Goal: Task Accomplishment & Management: Use online tool/utility

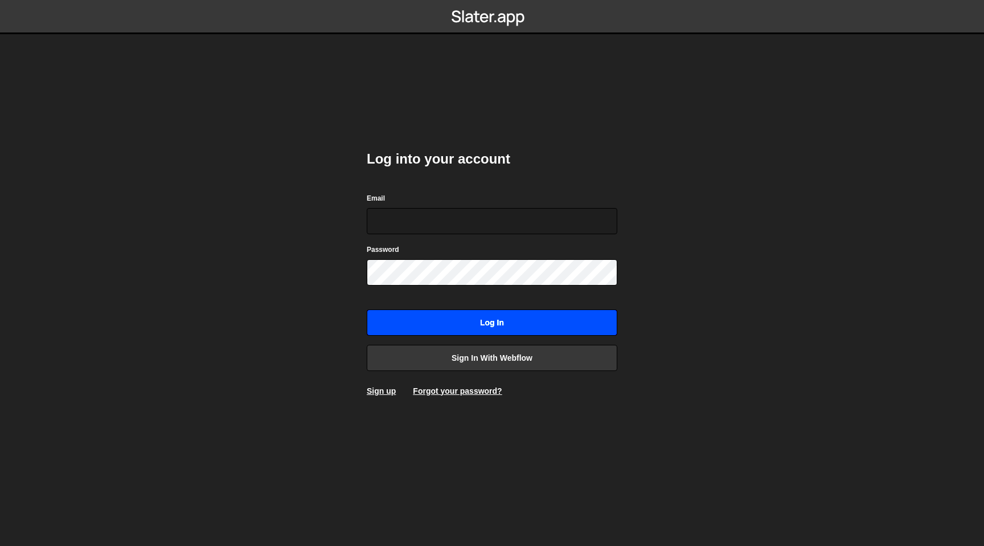
type input "contact@muratdesigns.com"
click at [540, 331] on input "Log in" at bounding box center [492, 322] width 251 height 26
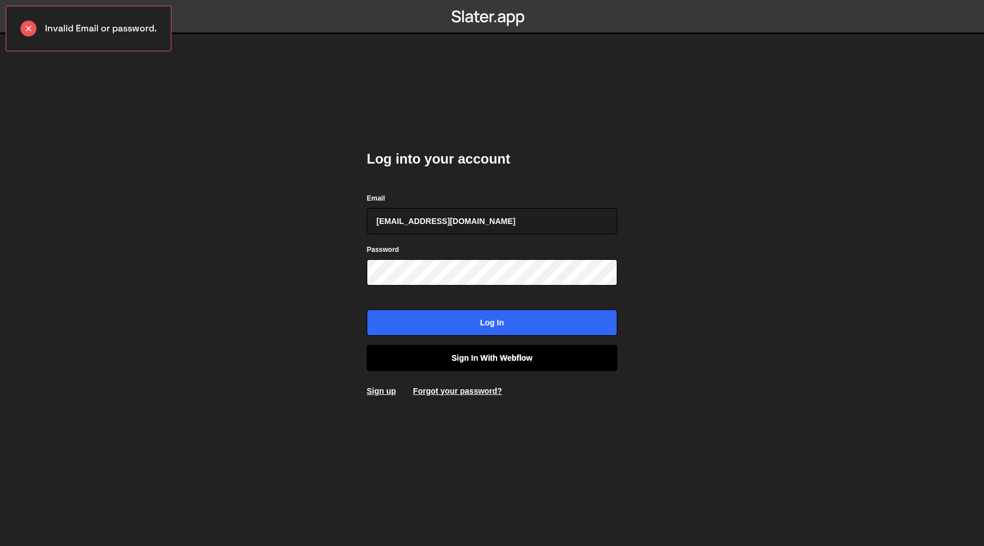
click at [446, 356] on link "Sign in with Webflow" at bounding box center [492, 358] width 251 height 26
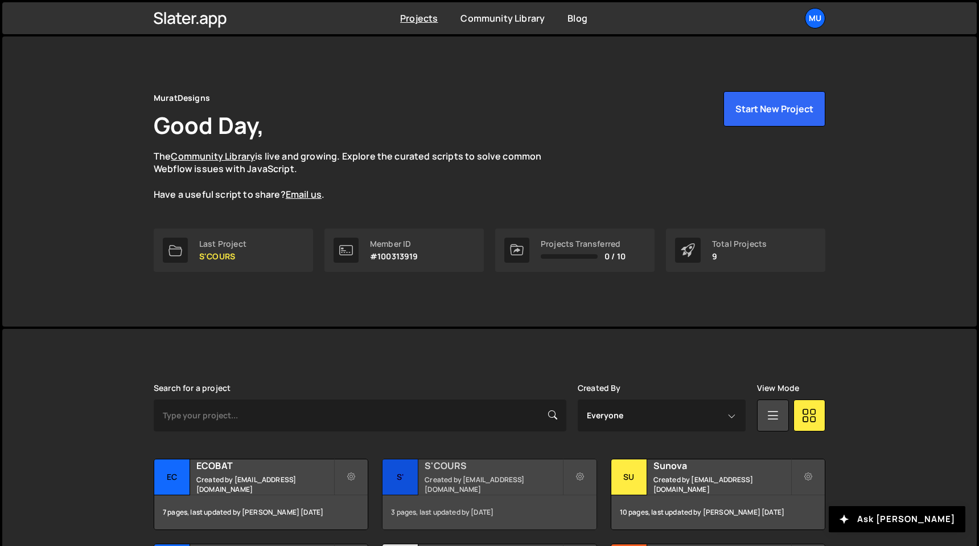
scroll to position [210, 0]
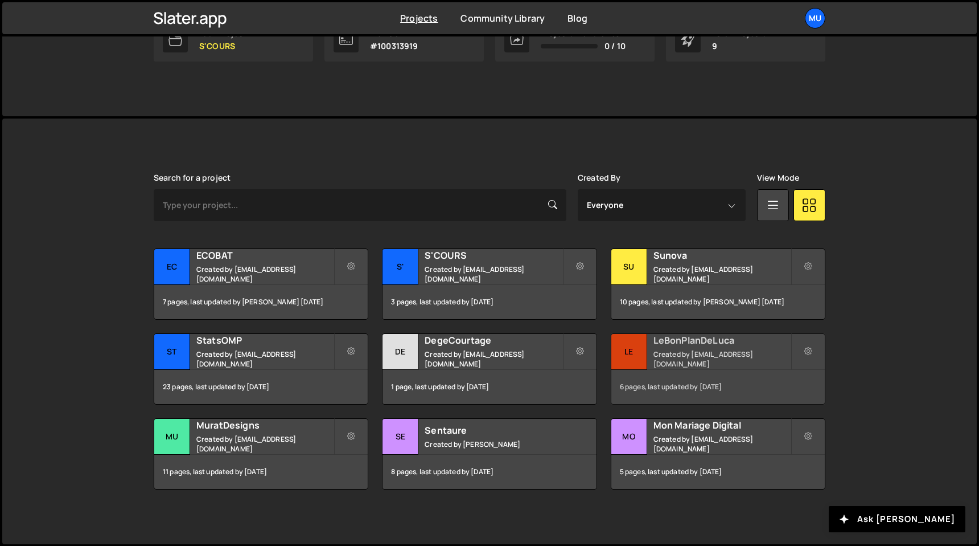
click at [712, 363] on div "LeBonPlanDeLuca Created by muratdesigns1@gmail.com" at bounding box center [719, 351] width 214 height 35
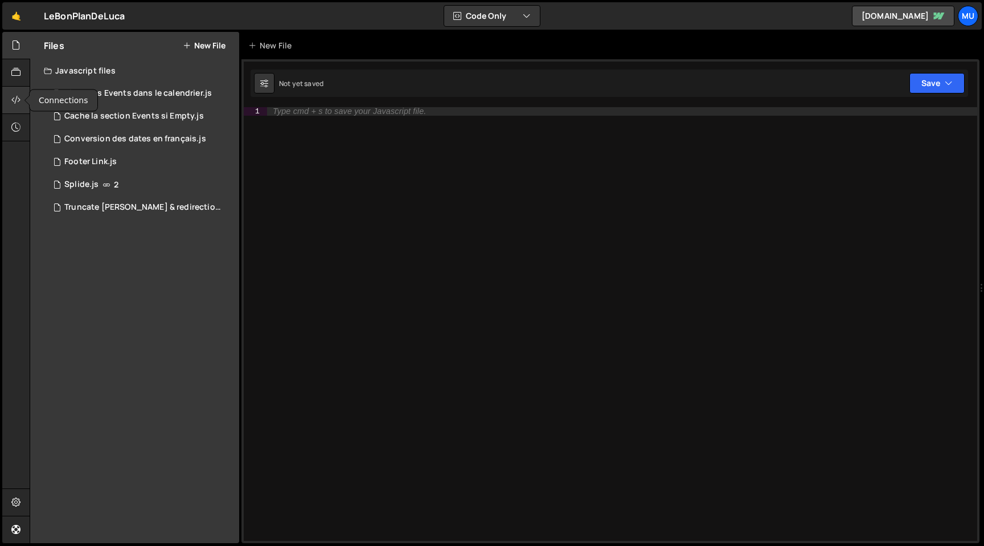
click at [16, 101] on icon at bounding box center [15, 99] width 9 height 13
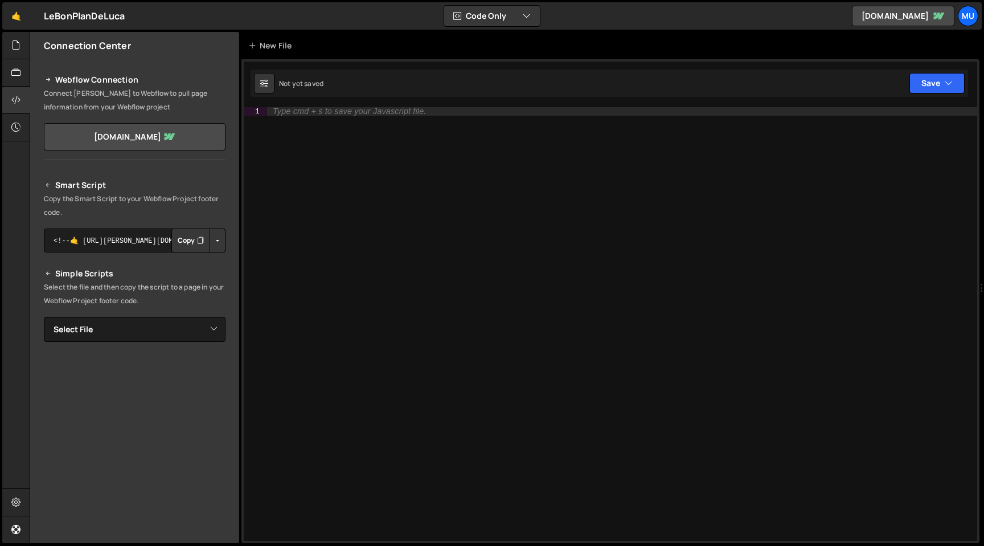
scroll to position [59, 0]
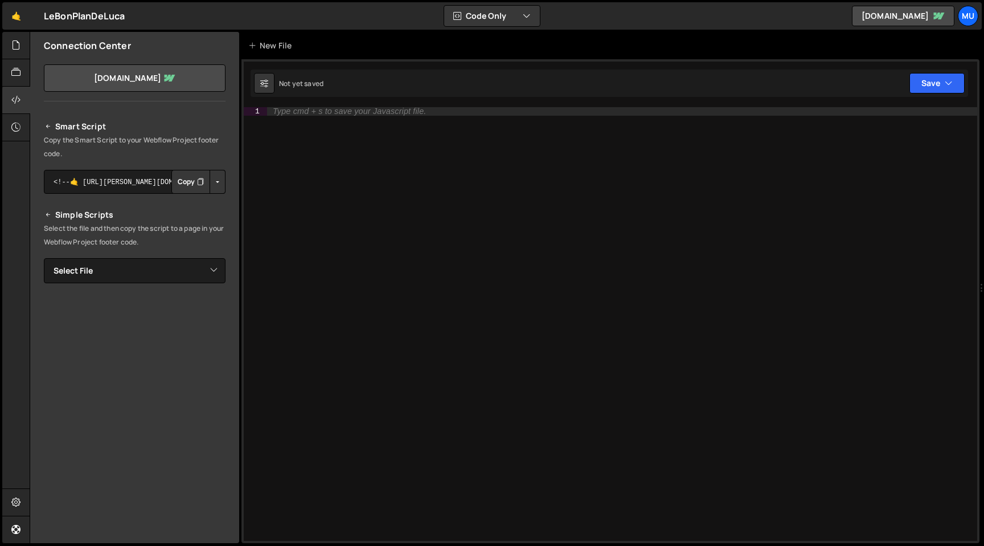
click at [212, 180] on button "Button group with nested dropdown" at bounding box center [218, 182] width 16 height 24
click at [213, 180] on button "Button group with nested dropdown" at bounding box center [218, 182] width 16 height 24
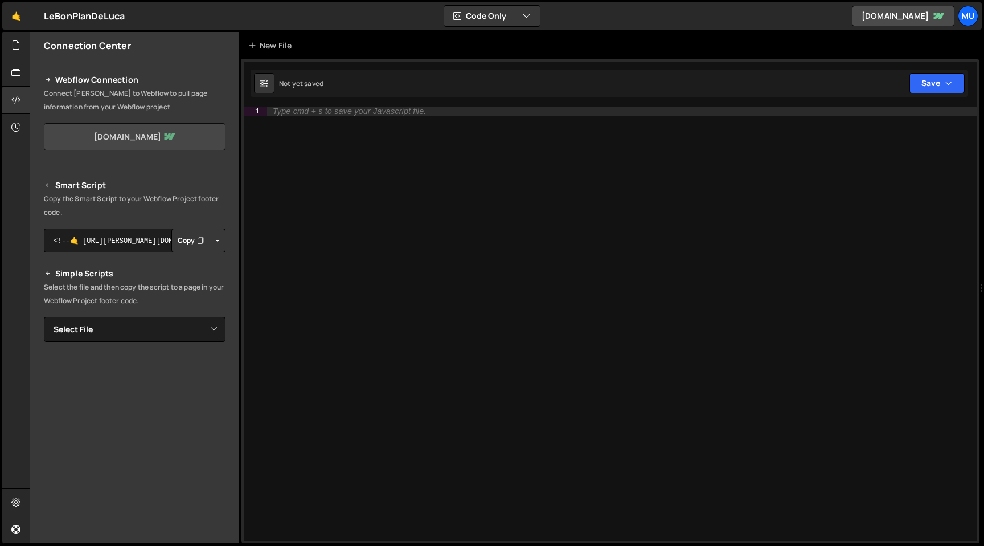
click at [144, 133] on link "lebonplandeluca.webflow.io" at bounding box center [135, 136] width 182 height 27
click at [98, 130] on link "lebonplandeluca.webflow.io" at bounding box center [135, 136] width 182 height 27
click at [10, 69] on div at bounding box center [16, 72] width 28 height 27
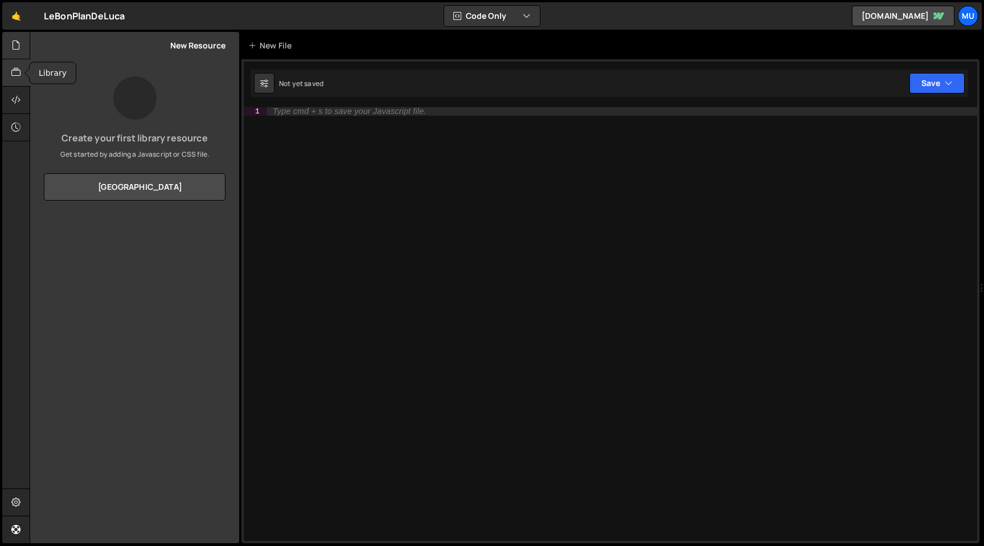
click at [21, 43] on icon at bounding box center [15, 45] width 9 height 13
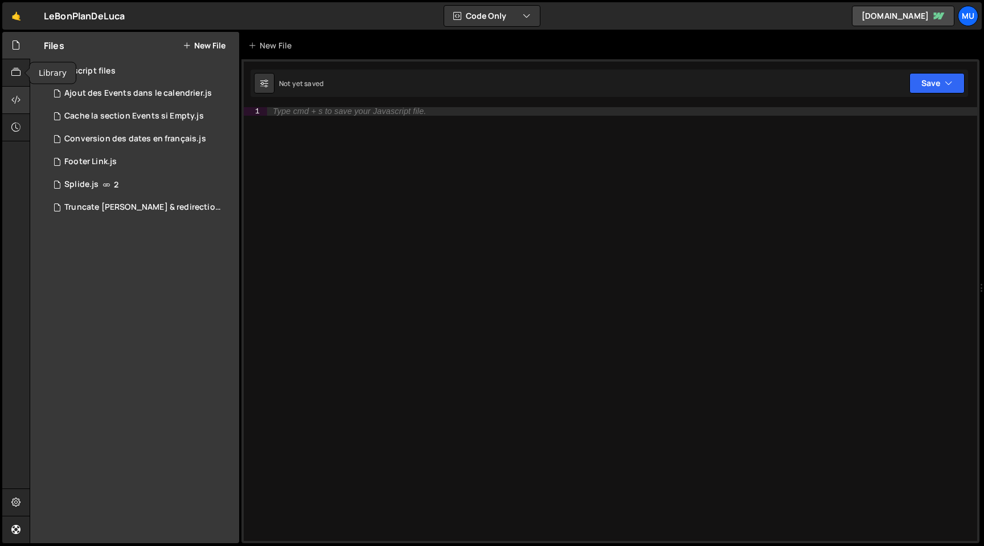
click at [16, 90] on div at bounding box center [16, 100] width 28 height 27
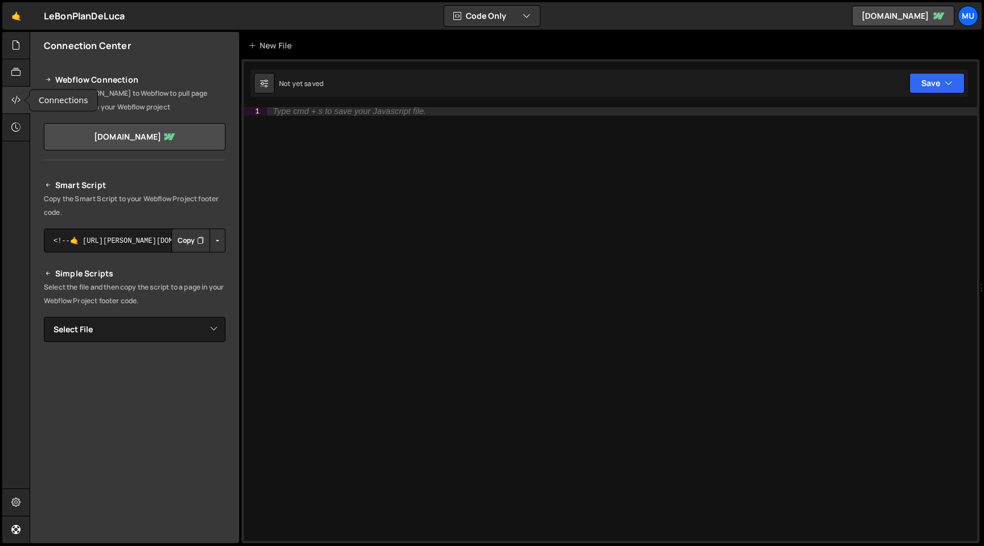
click at [16, 102] on icon at bounding box center [15, 99] width 9 height 13
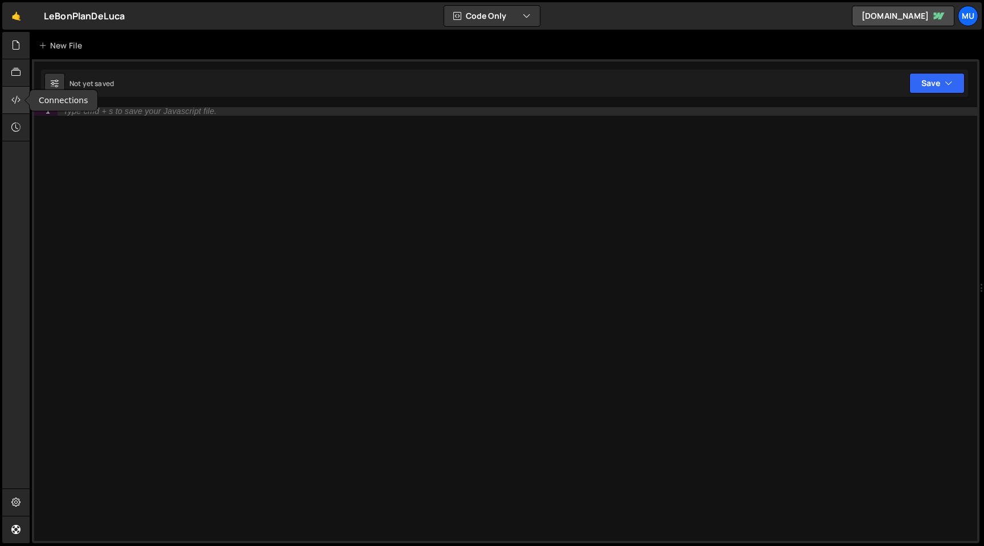
click at [19, 103] on icon at bounding box center [15, 99] width 9 height 13
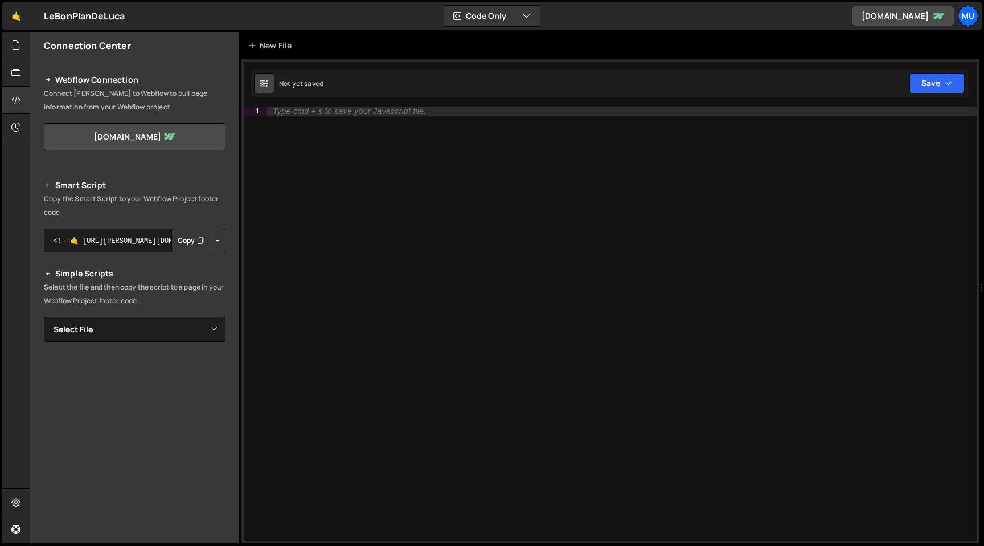
click at [267, 81] on icon at bounding box center [264, 82] width 8 height 11
select select "editor"
select select "ace/theme/terminal"
type input "13"
checkbox input "true"
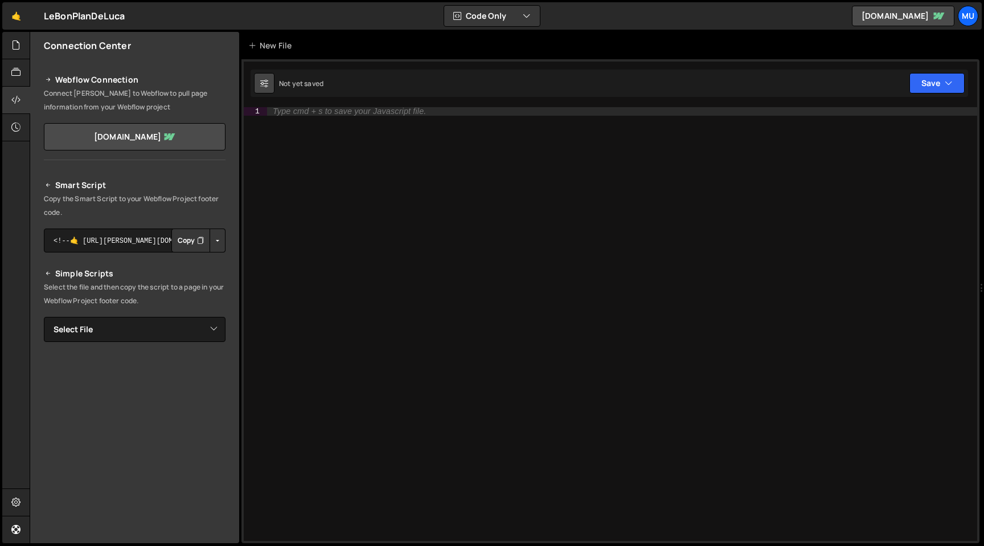
checkbox input "true"
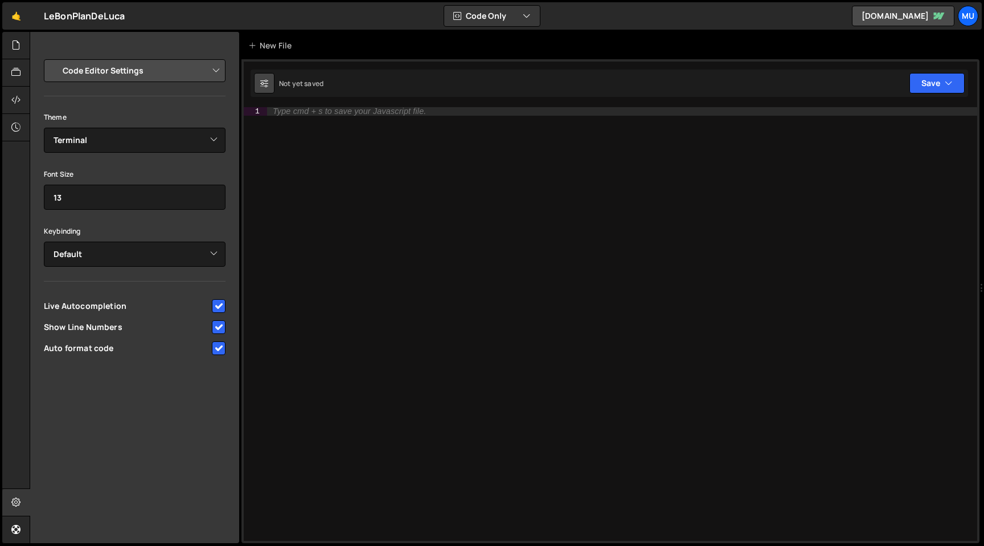
click at [267, 81] on icon at bounding box center [264, 82] width 8 height 11
click at [5, 72] on div at bounding box center [16, 72] width 28 height 27
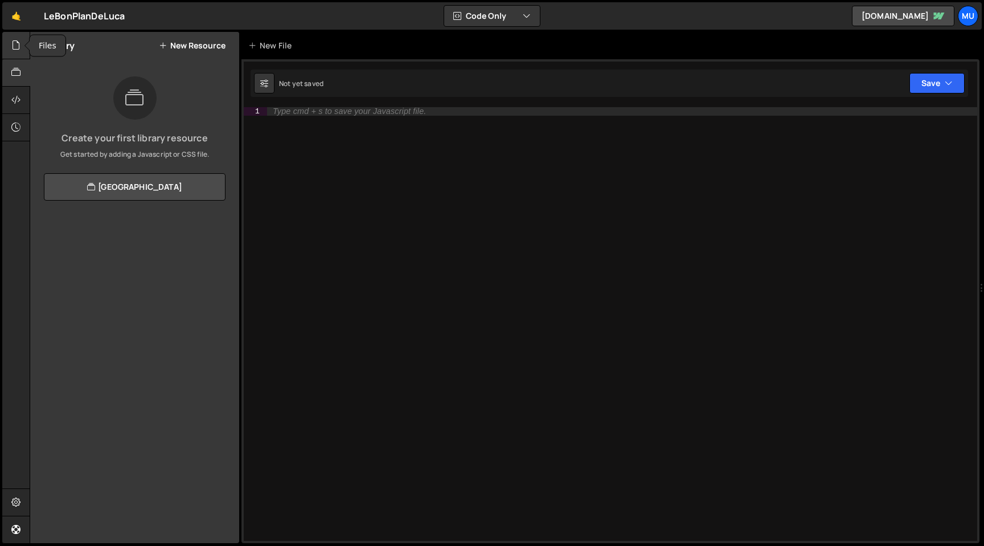
click at [20, 47] on icon at bounding box center [15, 45] width 9 height 13
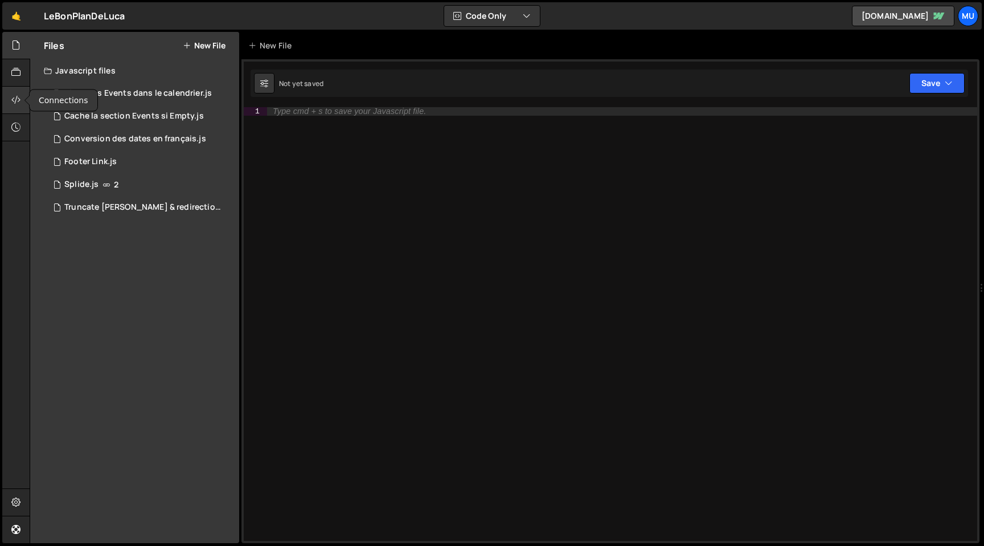
click at [11, 89] on div at bounding box center [16, 100] width 28 height 27
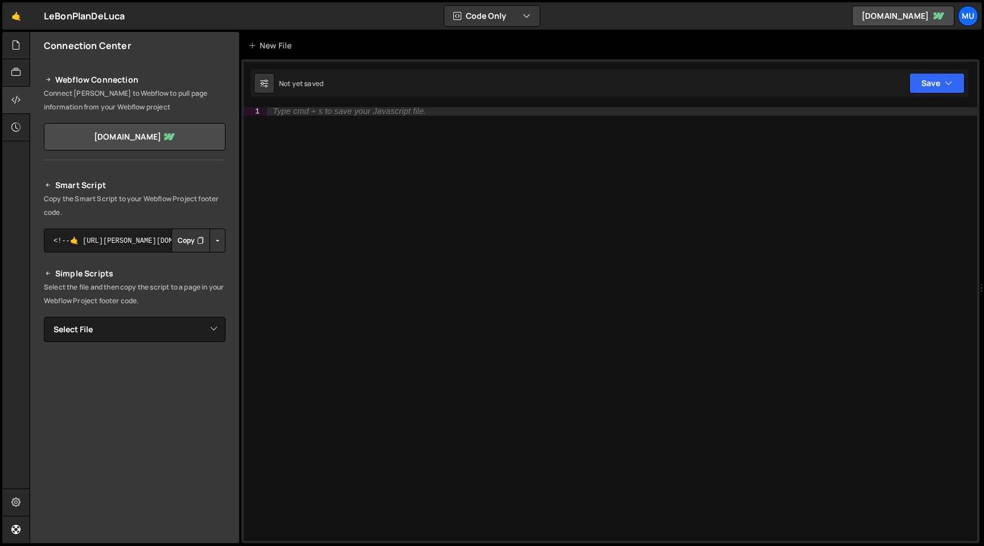
click at [183, 239] on button "Copy" at bounding box center [190, 240] width 39 height 24
click at [565, 197] on div "Type cmd + s to save your Javascript file." at bounding box center [622, 332] width 710 height 450
click at [560, 197] on div "Type cmd + s to save your Javascript file." at bounding box center [622, 332] width 710 height 450
drag, startPoint x: 505, startPoint y: 129, endPoint x: 462, endPoint y: 121, distance: 43.4
click at [505, 129] on div "Type cmd + s to save your Javascript file." at bounding box center [622, 332] width 710 height 450
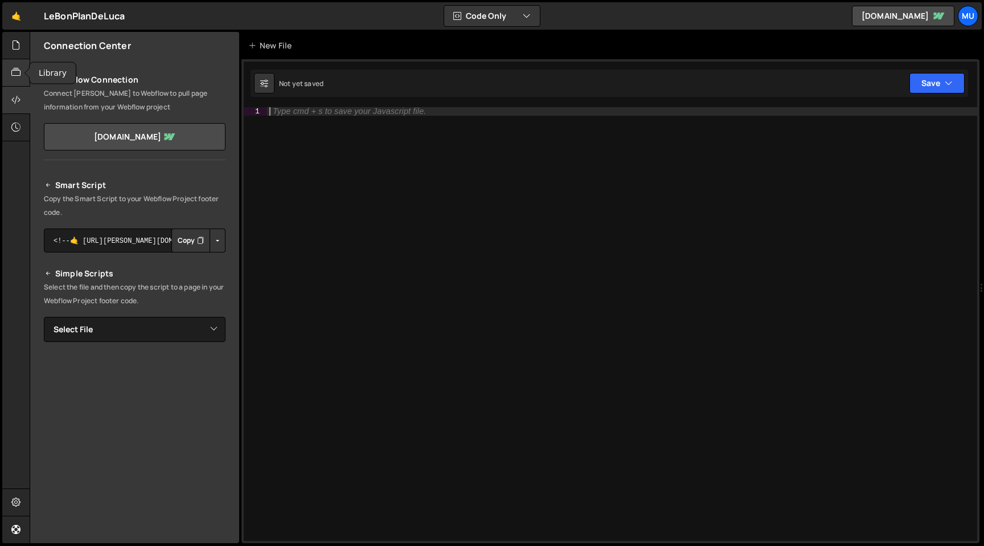
click at [14, 64] on div at bounding box center [16, 72] width 28 height 27
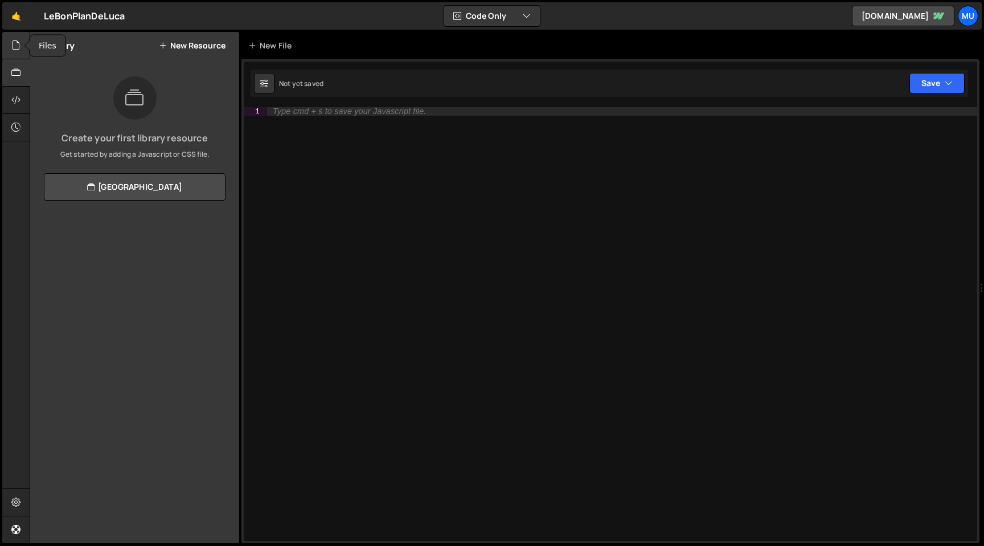
click at [18, 47] on icon at bounding box center [15, 45] width 9 height 13
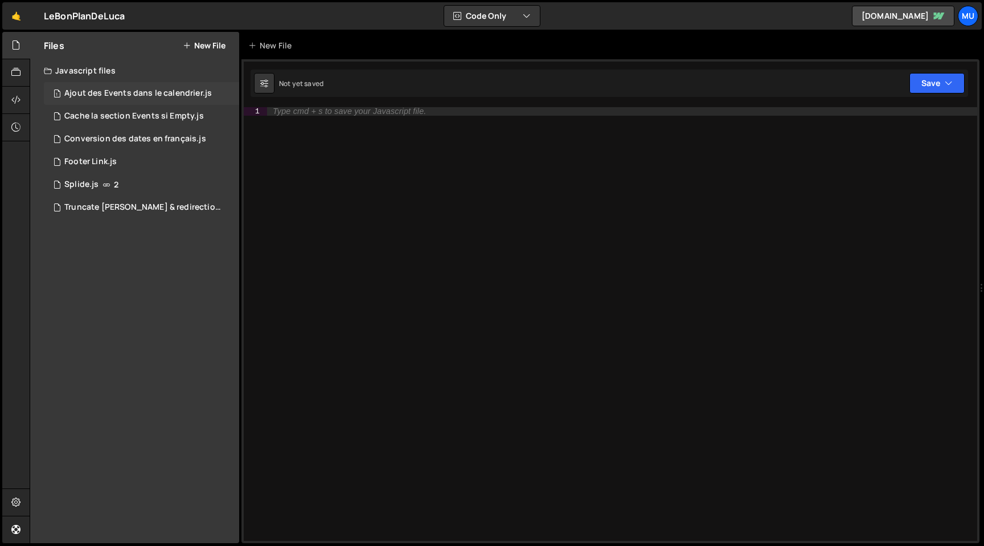
click at [170, 92] on div "Ajout des Events dans le calendrier.js" at bounding box center [137, 93] width 147 height 10
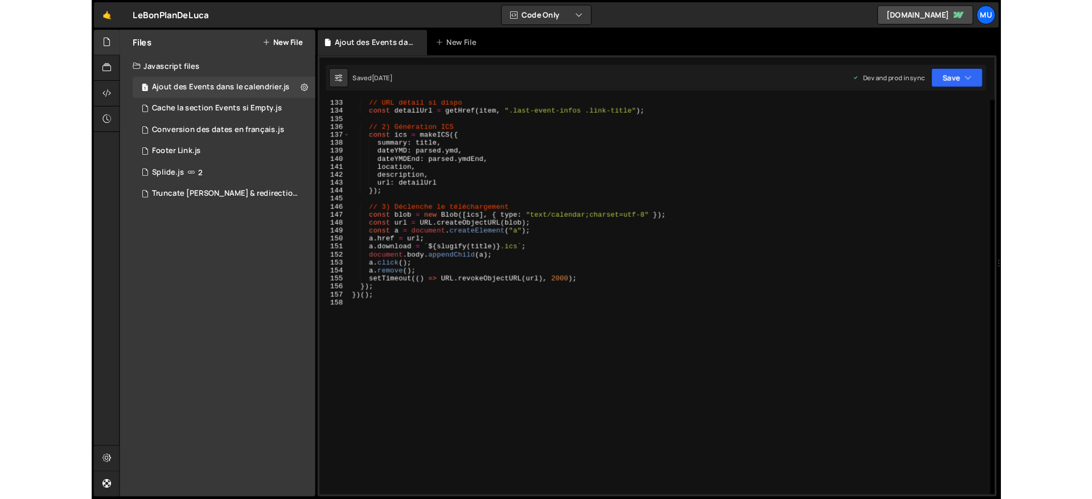
scroll to position [1129, 0]
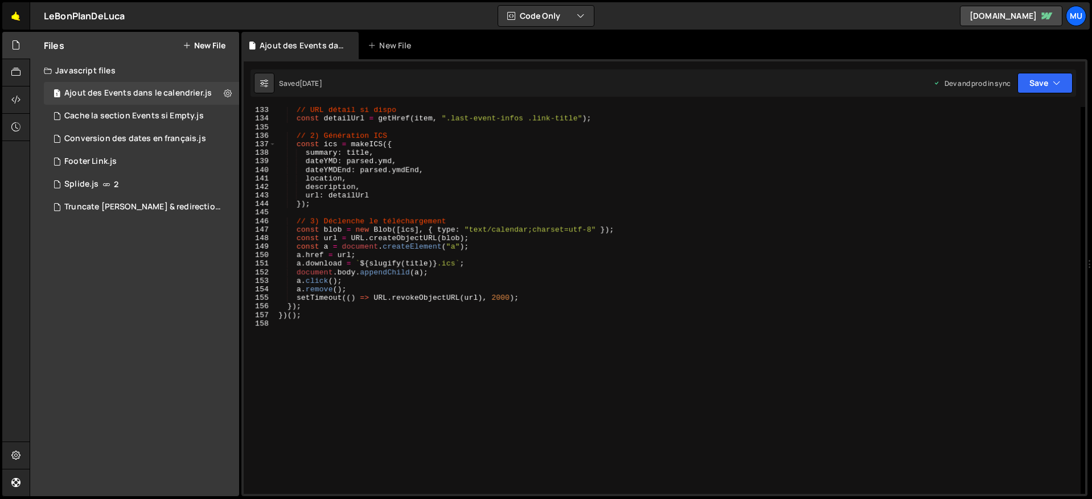
click at [8, 11] on link "🤙" at bounding box center [16, 15] width 28 height 27
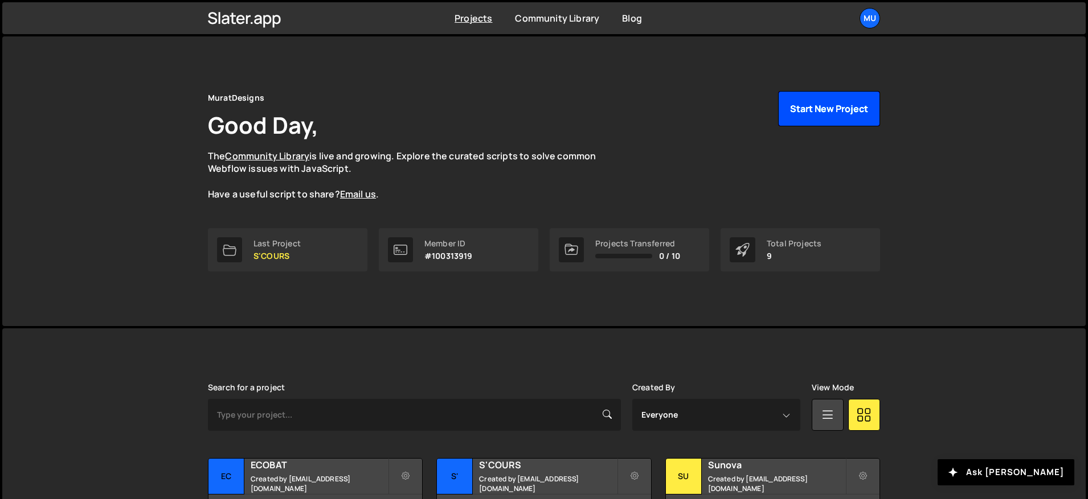
click at [814, 98] on button "Start New Project" at bounding box center [829, 108] width 102 height 35
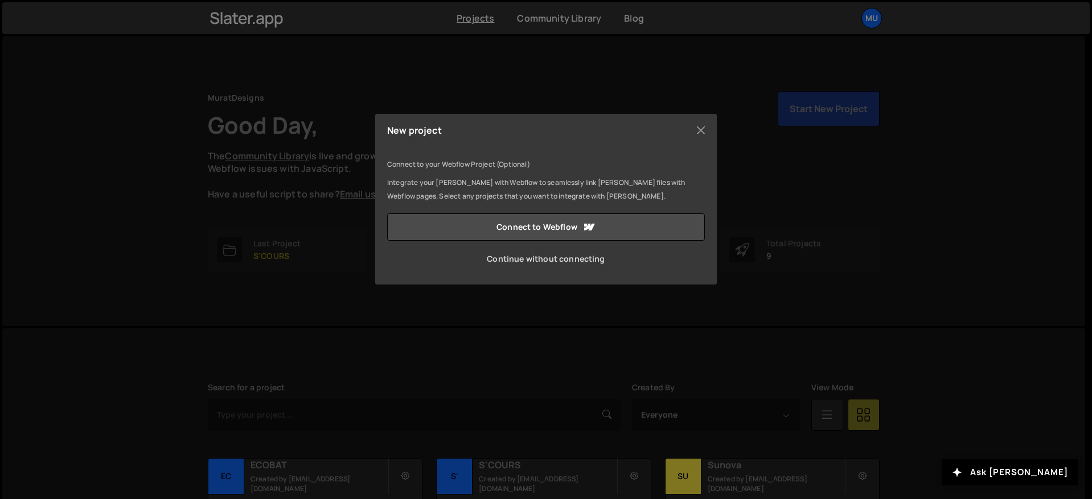
click at [546, 262] on link "Continue without connecting" at bounding box center [546, 258] width 318 height 27
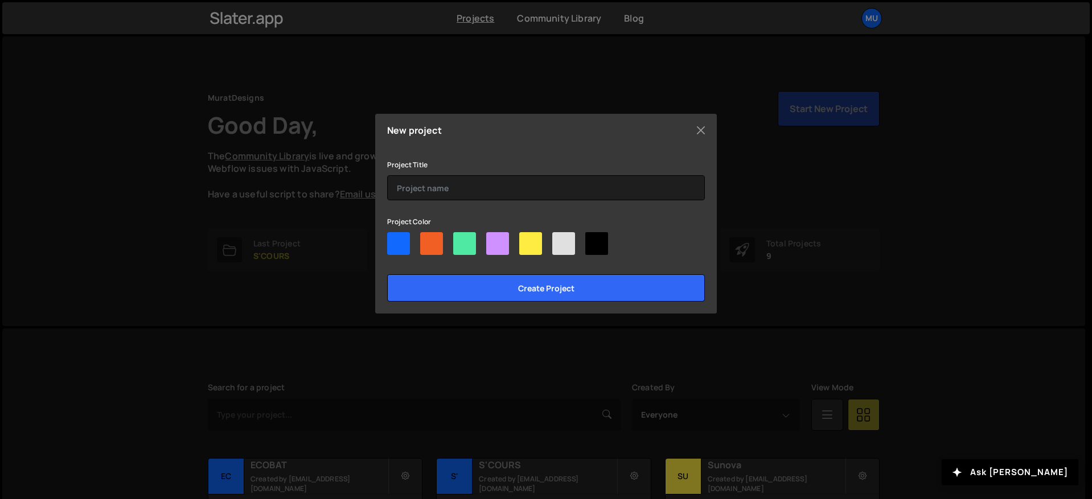
click at [536, 244] on div at bounding box center [530, 243] width 23 height 23
click at [527, 240] on input"] "radio" at bounding box center [522, 235] width 7 height 7
radio input"] "true"
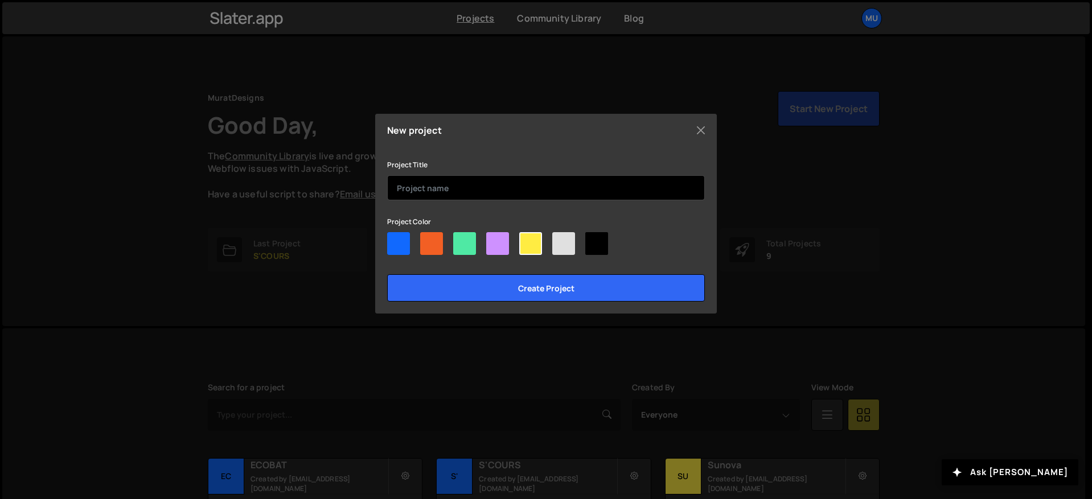
click at [459, 187] on input "text" at bounding box center [546, 187] width 318 height 25
type input "LeBonPlanDeLuca"
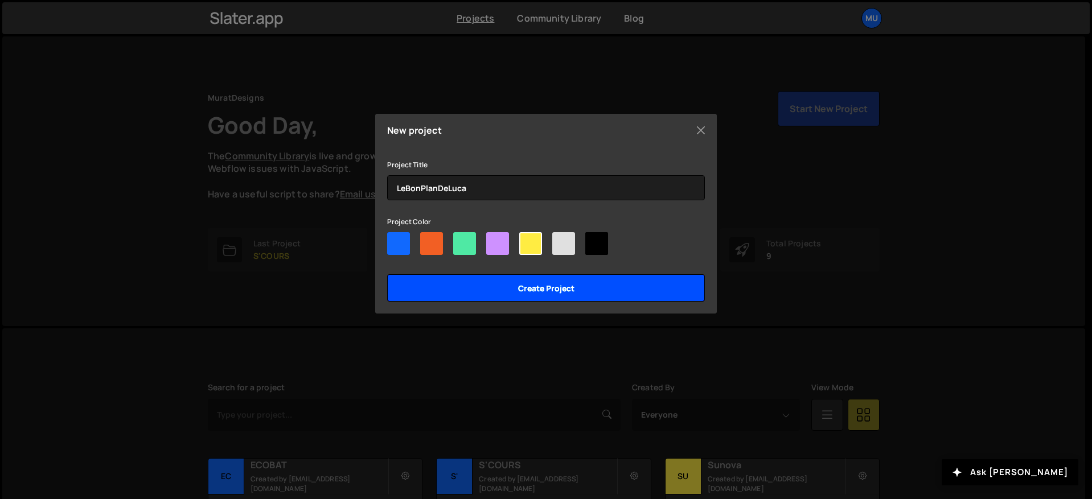
click at [495, 289] on input "Create project" at bounding box center [546, 287] width 318 height 27
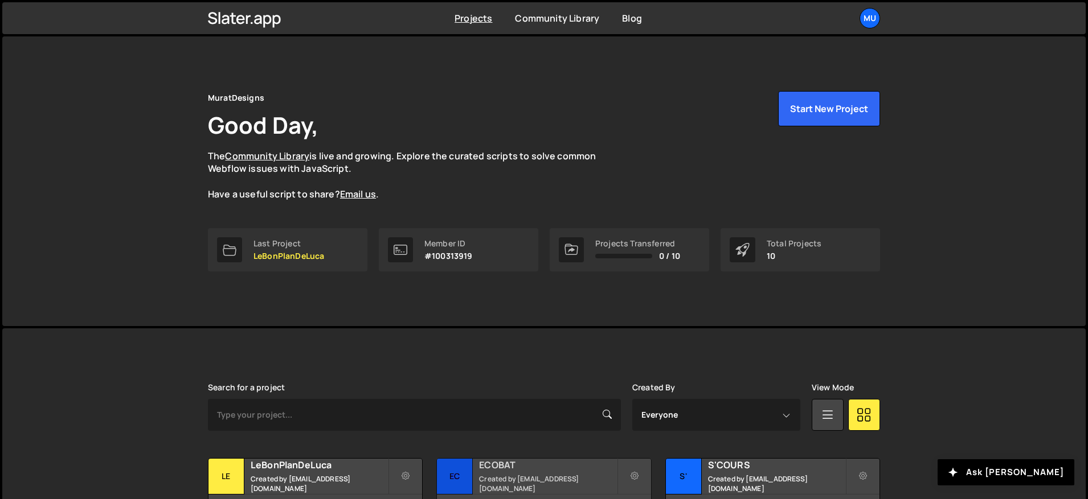
scroll to position [223, 0]
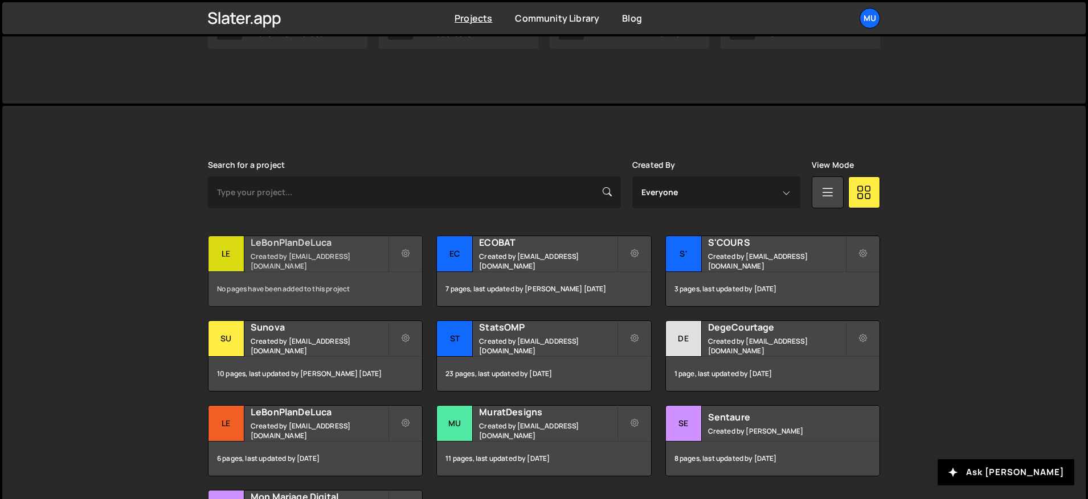
click at [303, 253] on div "LeBonPlanDeLuca Created by muratdesigns1@gmail.com" at bounding box center [315, 253] width 214 height 35
click at [256, 427] on small "Created by muratdesigns1@gmail.com" at bounding box center [319, 430] width 137 height 19
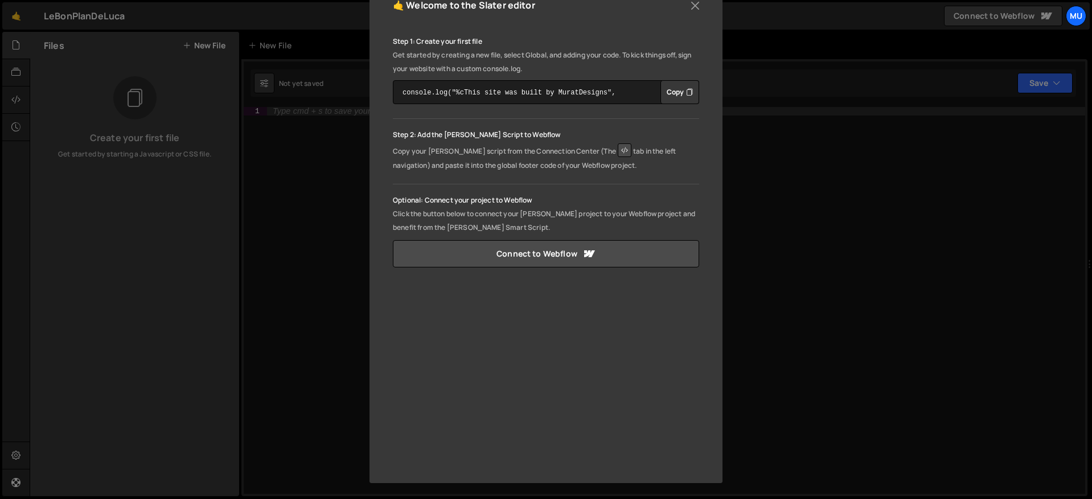
scroll to position [46, 0]
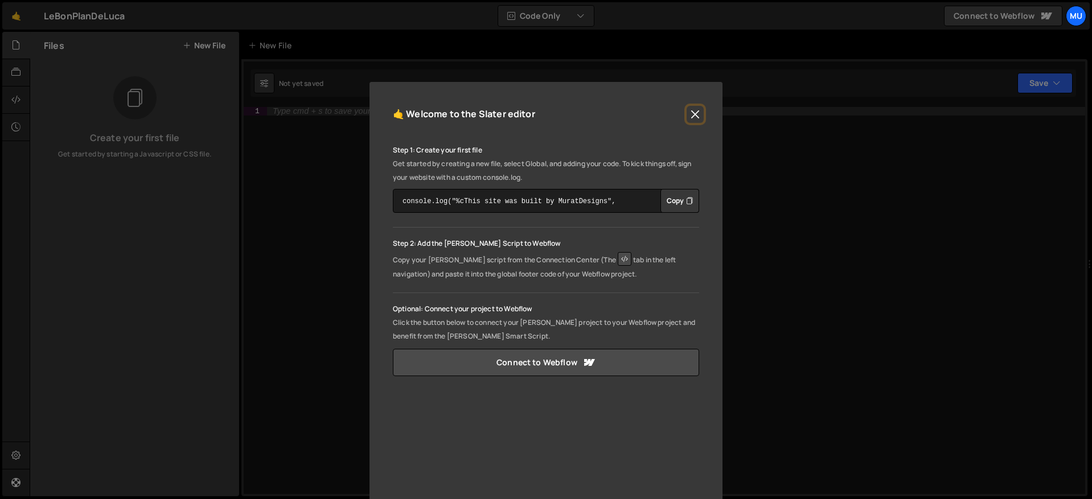
click at [692, 114] on button "Close" at bounding box center [695, 114] width 17 height 17
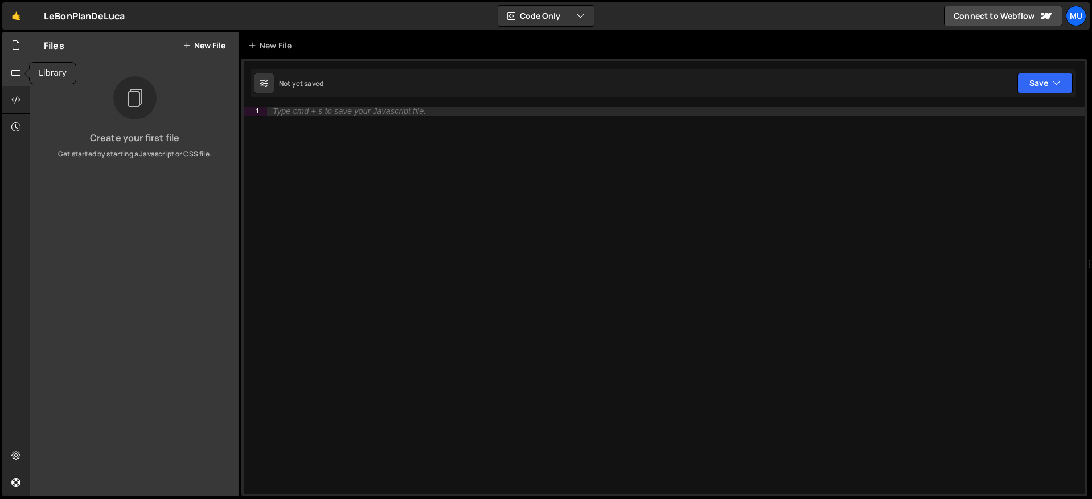
click at [2, 80] on div at bounding box center [16, 72] width 28 height 27
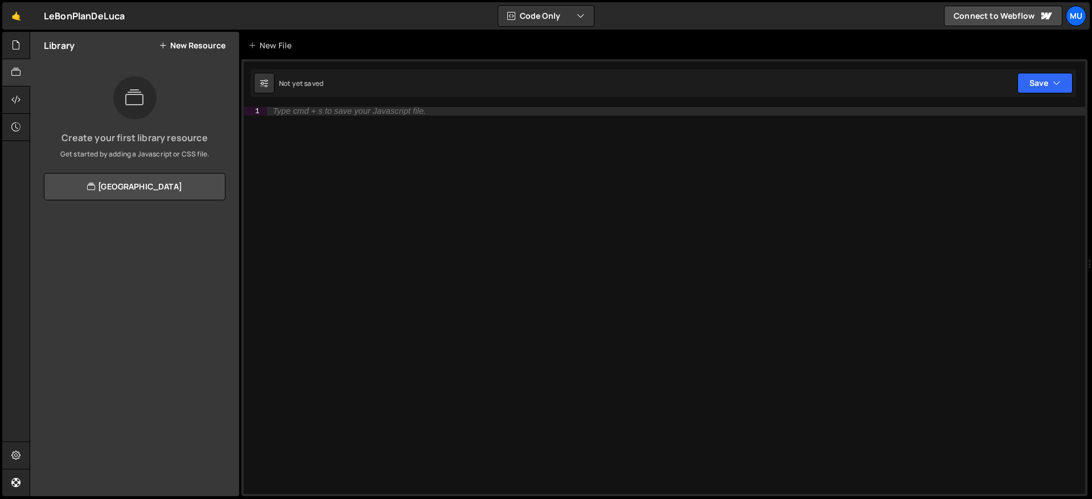
click at [202, 44] on button "New Resource" at bounding box center [192, 45] width 67 height 9
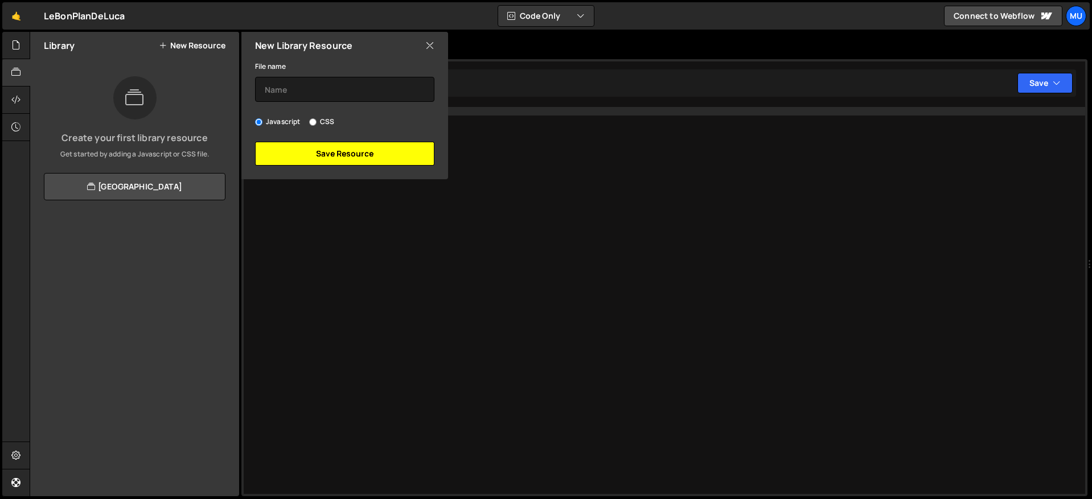
click at [334, 150] on button "Save Resource" at bounding box center [344, 154] width 179 height 24
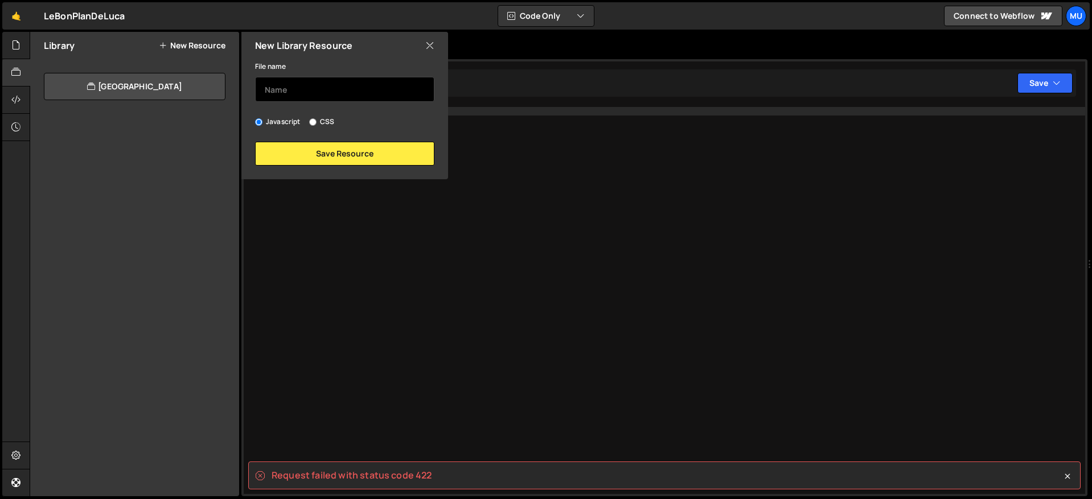
click at [293, 77] on input "text" at bounding box center [344, 89] width 179 height 25
type input "Splide"
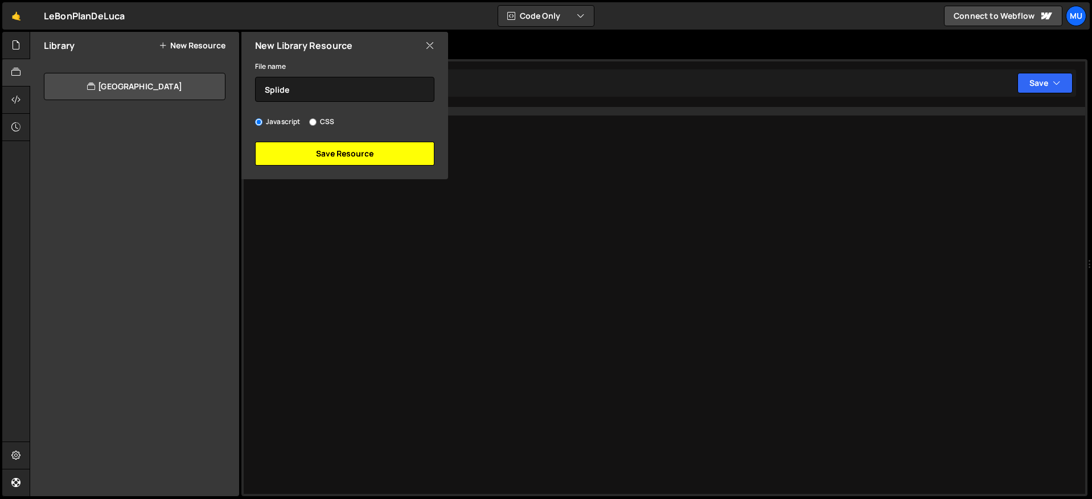
click at [319, 158] on button "Save Resource" at bounding box center [344, 154] width 179 height 24
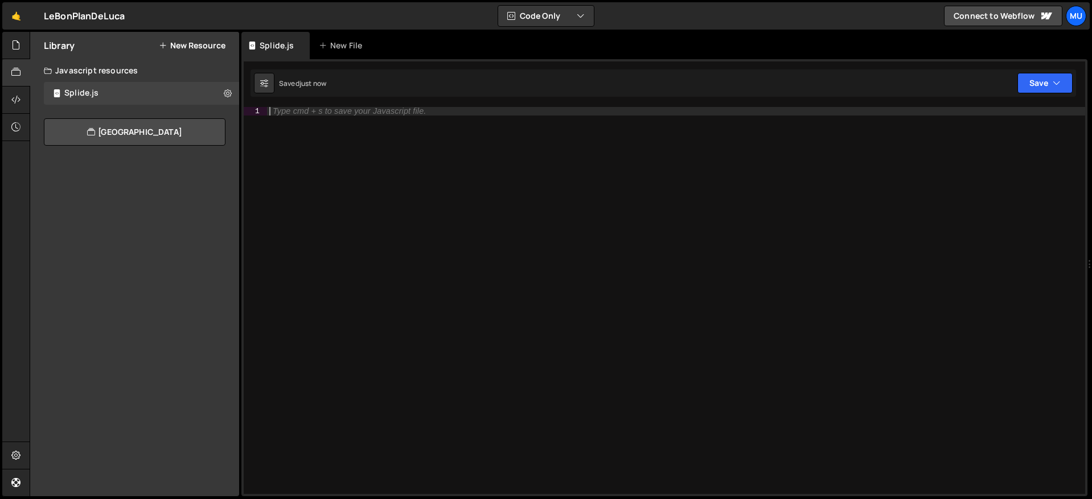
click at [338, 119] on div "Type cmd + s to save your Javascript file." at bounding box center [676, 309] width 818 height 404
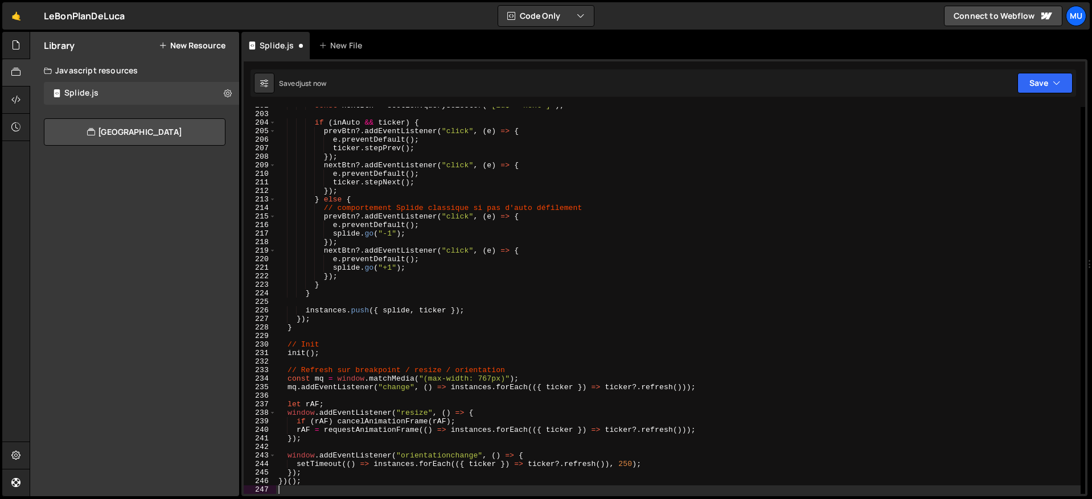
scroll to position [1723, 0]
click at [232, 92] on button at bounding box center [228, 93] width 21 height 21
click at [289, 116] on button "Edit File Settings" at bounding box center [297, 116] width 112 height 22
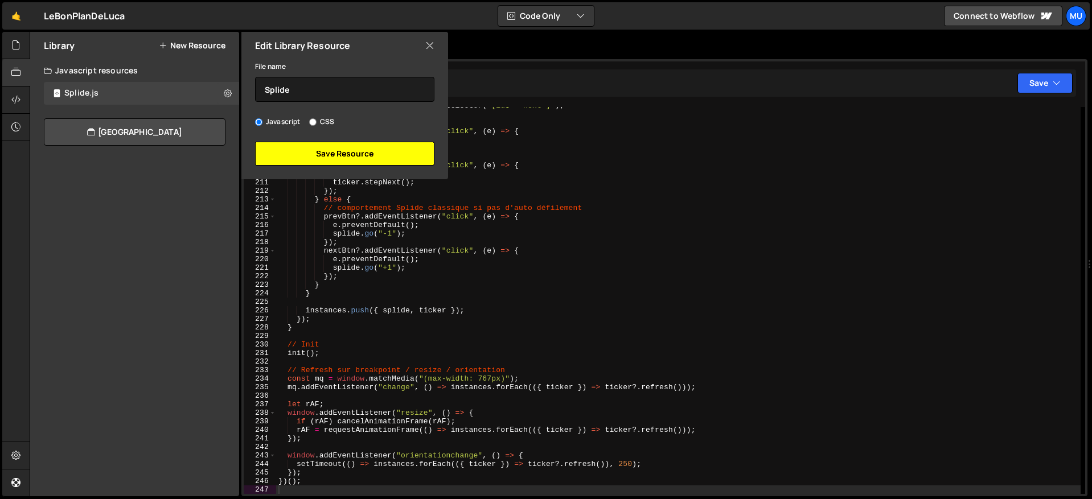
drag, startPoint x: 304, startPoint y: 166, endPoint x: 304, endPoint y: 158, distance: 8.6
click at [304, 166] on div "Edit Library Resource File name Splide Javascript CSS Save Resource" at bounding box center [343, 105] width 209 height 147
drag, startPoint x: 303, startPoint y: 155, endPoint x: 315, endPoint y: 156, distance: 12.0
click at [303, 155] on button "Save Resource" at bounding box center [344, 154] width 179 height 24
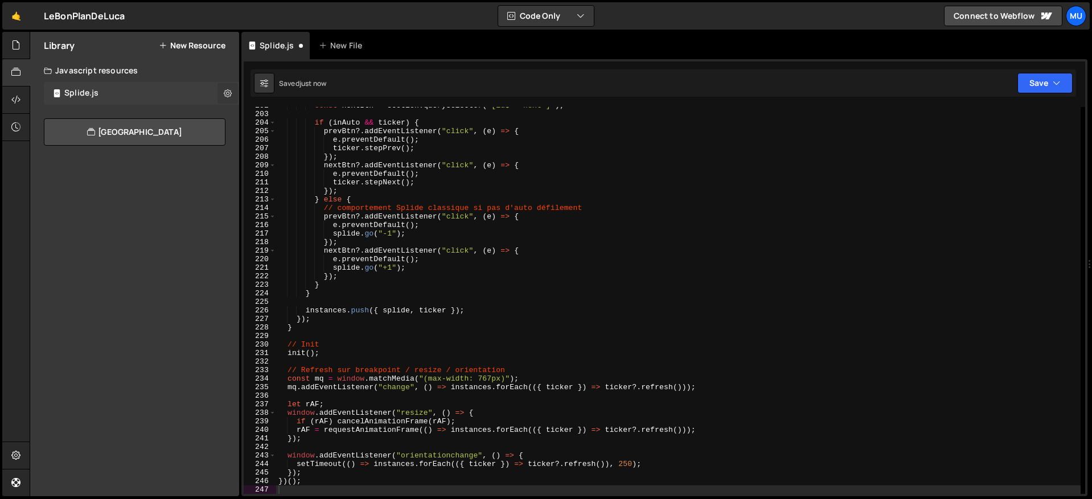
click at [228, 95] on icon at bounding box center [228, 93] width 8 height 11
click at [452, 231] on div "const nextBtn = section . querySelector ( '[id$="-next"]' ) ; if ( inAuto && ti…" at bounding box center [678, 303] width 805 height 404
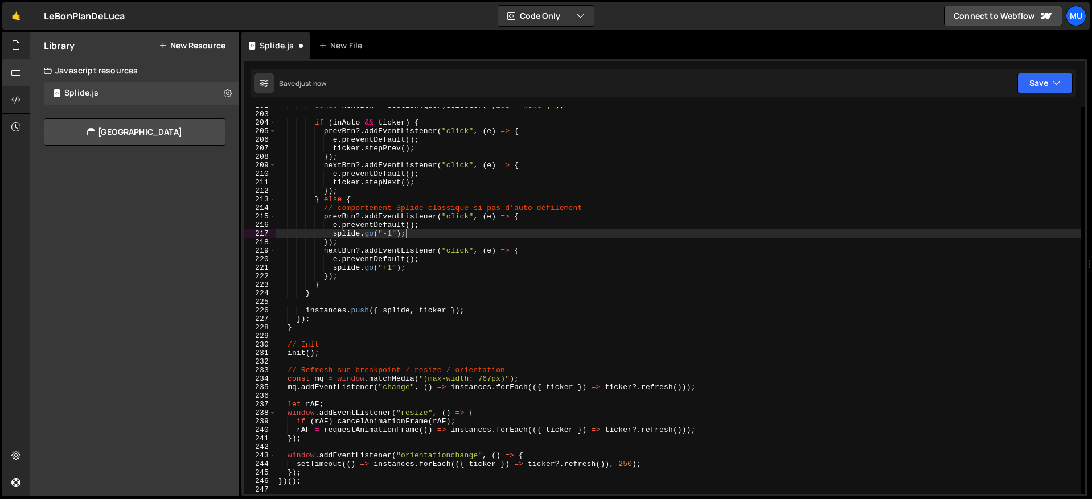
click at [452, 231] on div "const nextBtn = section . querySelector ( '[id$="-next"]' ) ; if ( inAuto && ti…" at bounding box center [678, 303] width 805 height 404
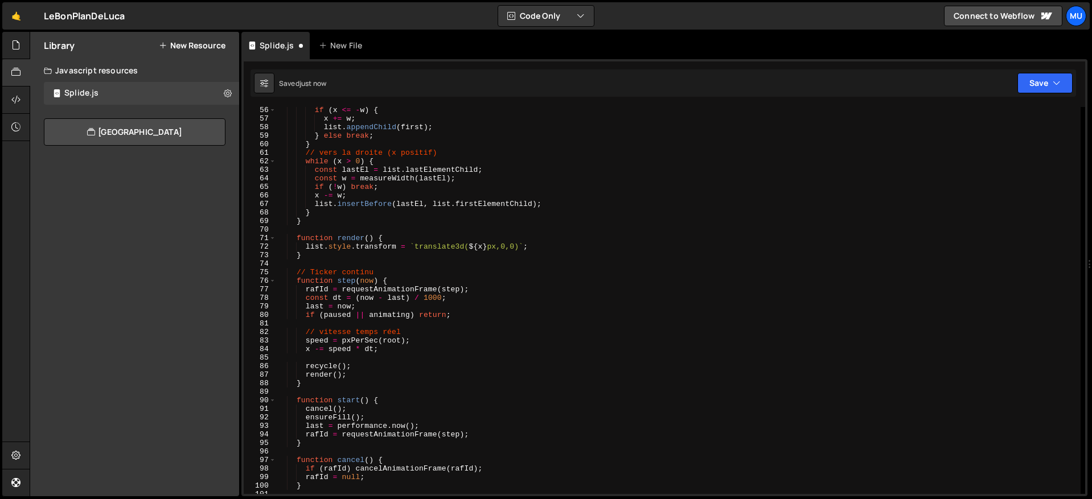
scroll to position [0, 0]
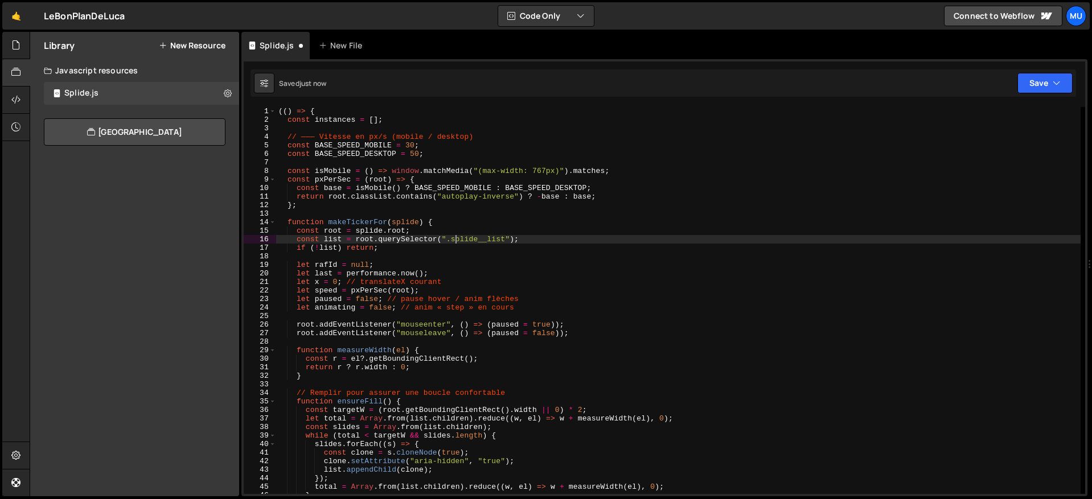
click at [457, 242] on div "(( ) => { const instances = [ ] ; // ——— Vitesse en px/s (mobile / desktop) con…" at bounding box center [678, 309] width 805 height 404
type textarea "const list = root.querySelector(".splide__list");"
click at [117, 75] on div "Javascript resources" at bounding box center [134, 70] width 209 height 23
click at [97, 87] on div "Splide.js 0" at bounding box center [141, 93] width 195 height 23
click at [236, 89] on button at bounding box center [228, 93] width 21 height 21
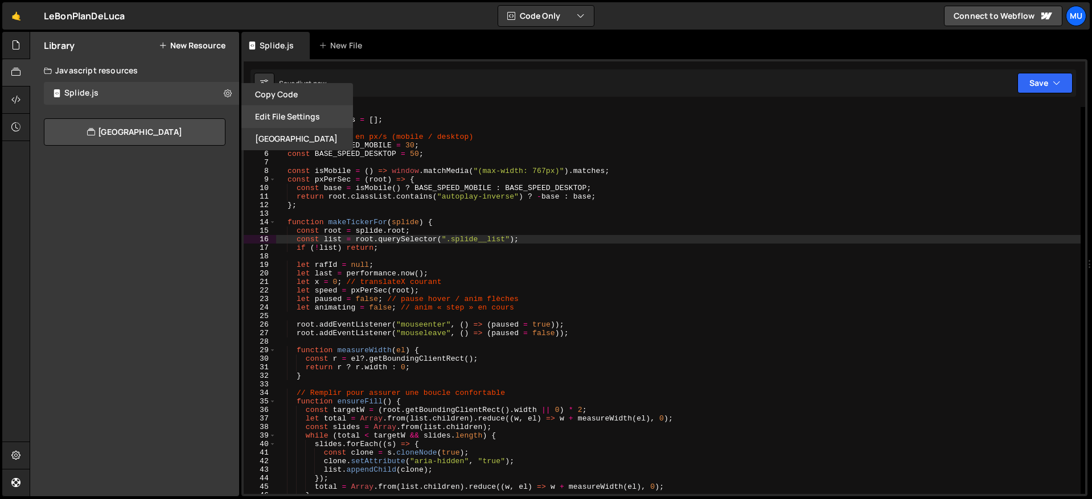
click at [265, 118] on button "Edit File Settings" at bounding box center [297, 116] width 112 height 22
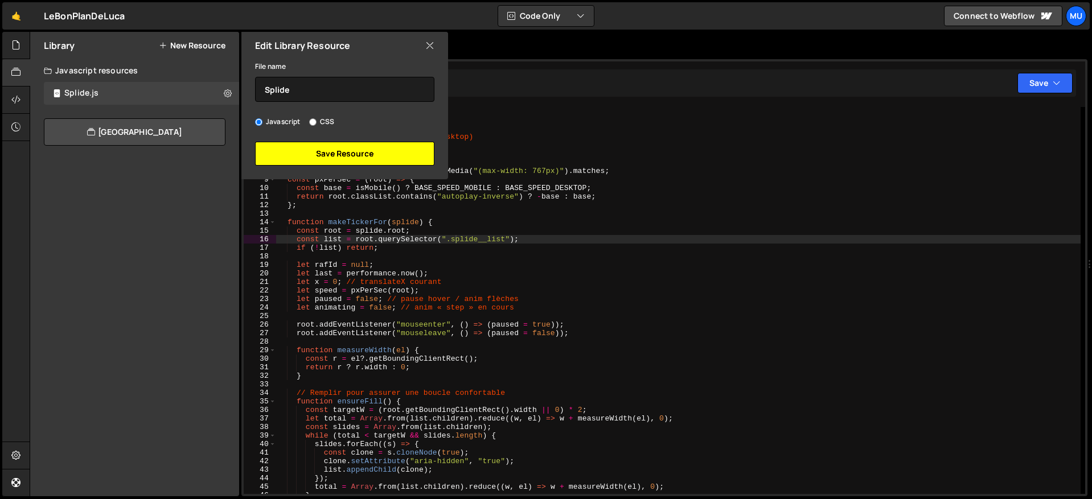
click at [308, 145] on button "Save Resource" at bounding box center [344, 154] width 179 height 24
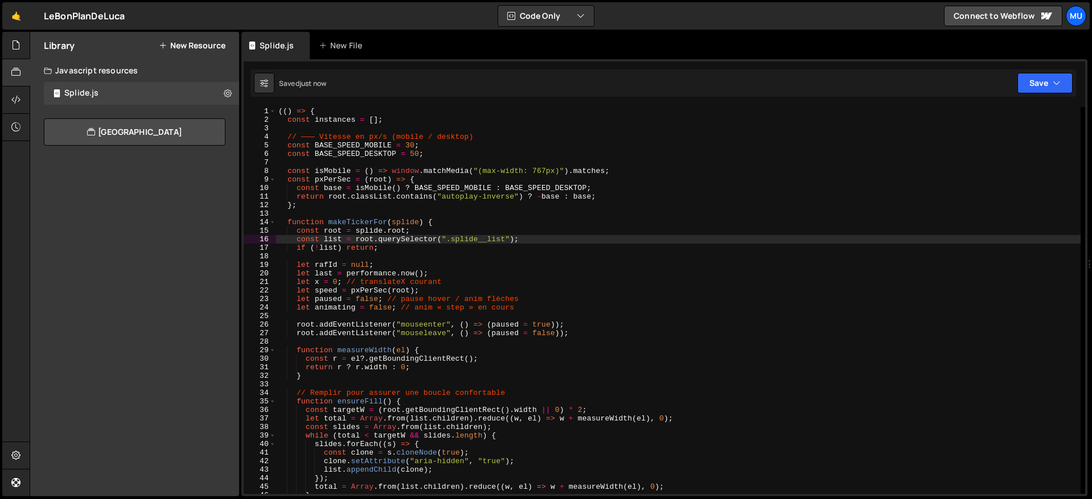
click at [137, 75] on div "Javascript resources" at bounding box center [134, 70] width 209 height 23
click at [126, 67] on div "Javascript resources" at bounding box center [134, 70] width 209 height 23
click at [88, 89] on div "Splide.js" at bounding box center [81, 93] width 34 height 10
click at [2, 46] on div at bounding box center [16, 45] width 28 height 27
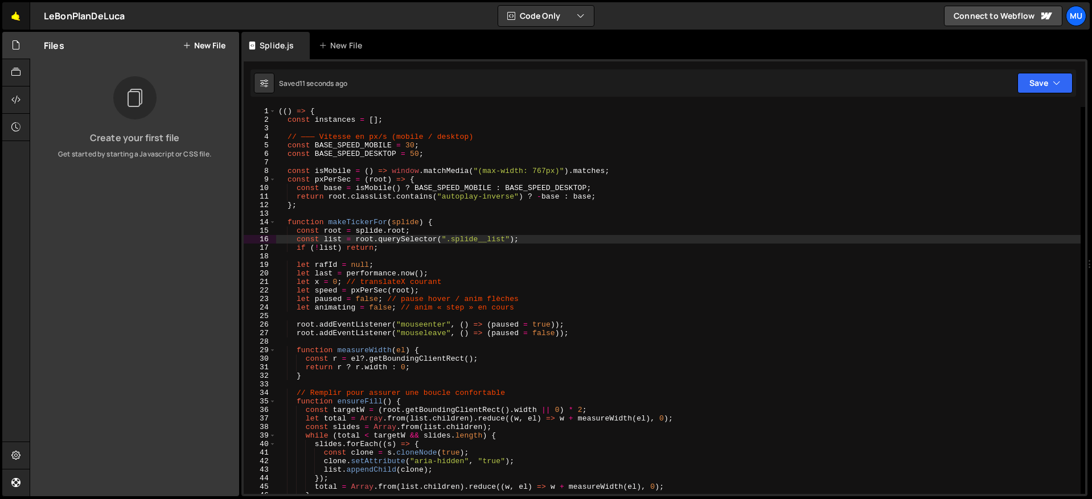
click at [23, 12] on link "🤙" at bounding box center [16, 15] width 28 height 27
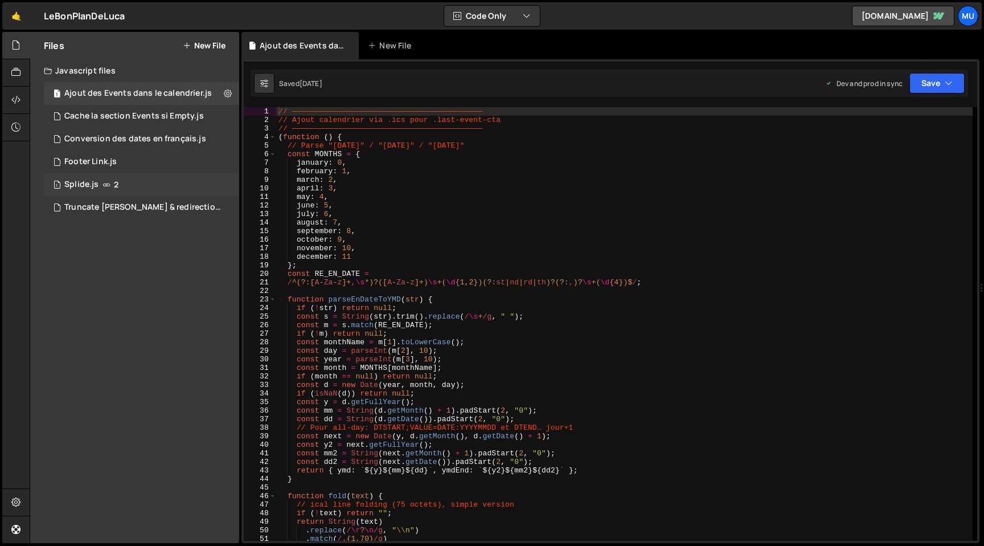
click at [122, 188] on div "1 Splide.js 2" at bounding box center [141, 184] width 195 height 23
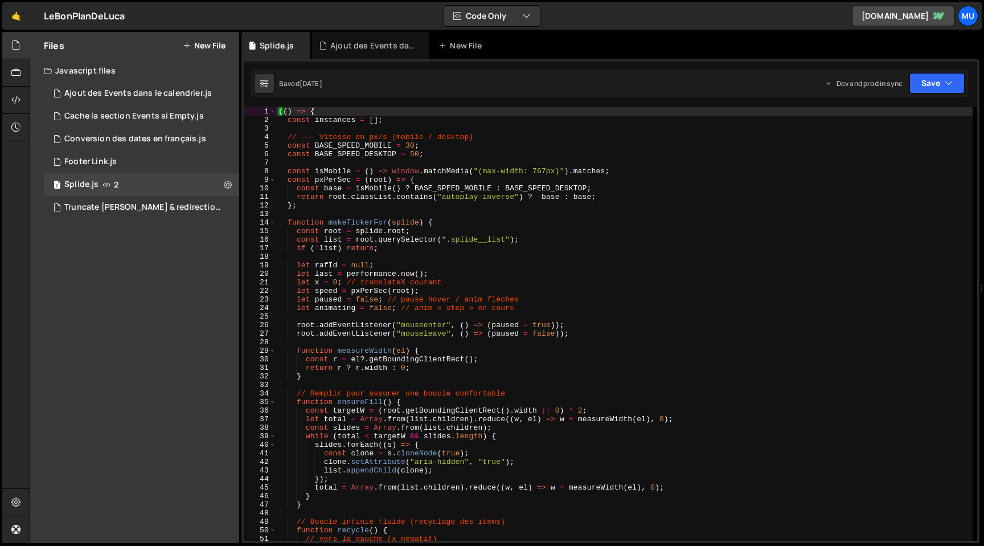
click at [446, 185] on div "(( ) => { const instances = [ ] ; // ——— Vitesse en px/s (mobile / desktop) con…" at bounding box center [624, 332] width 696 height 450
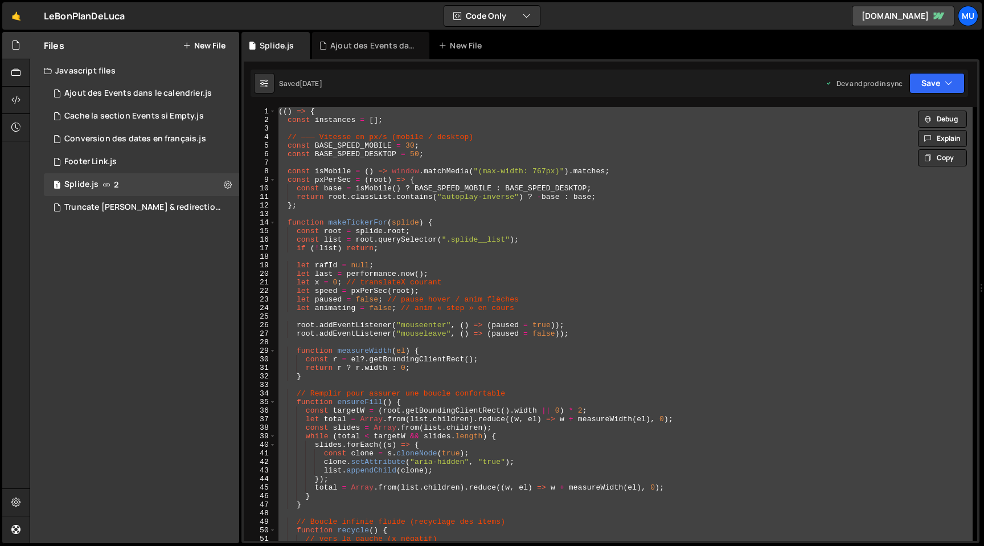
click at [580, 311] on div "(( ) => { const instances = [ ] ; // ——— Vitesse en px/s (mobile / desktop) con…" at bounding box center [624, 323] width 696 height 433
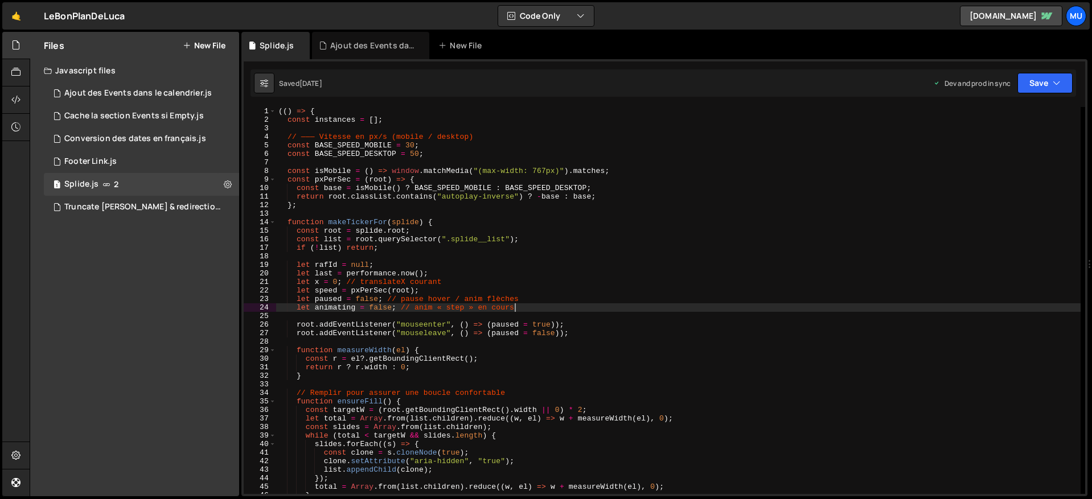
click at [391, 240] on div "(( ) => { const instances = [ ] ; // ——— Vitesse en px/s (mobile / desktop) con…" at bounding box center [678, 309] width 805 height 404
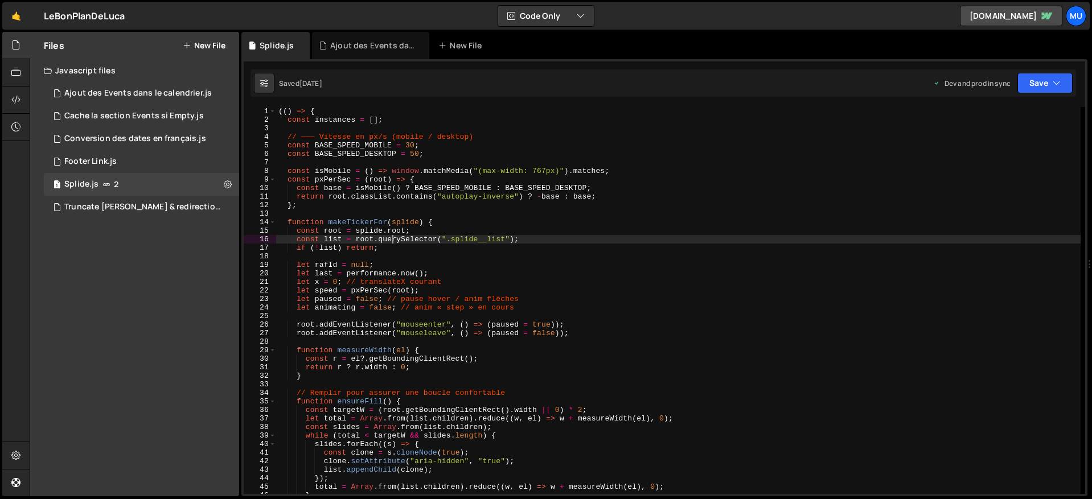
type textarea "})();"
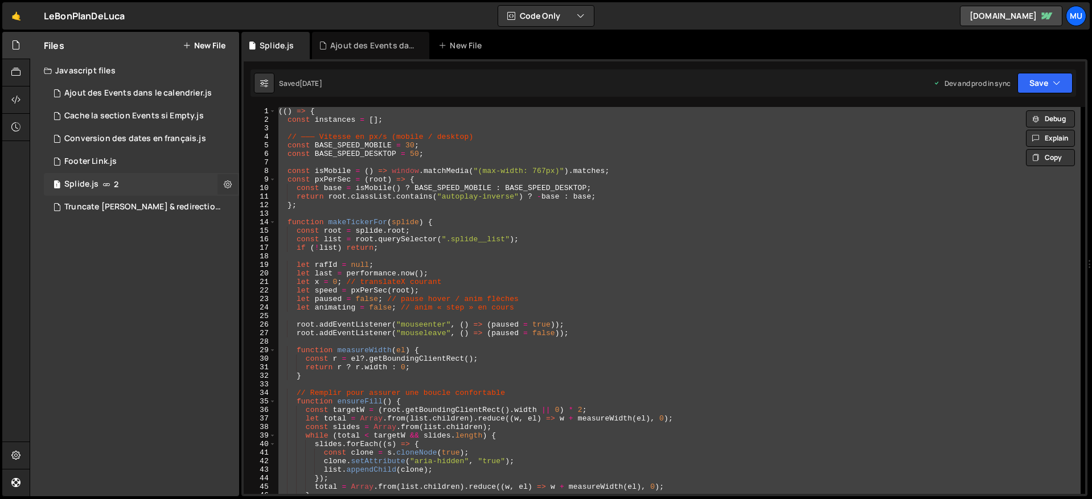
click at [234, 184] on button at bounding box center [228, 184] width 21 height 21
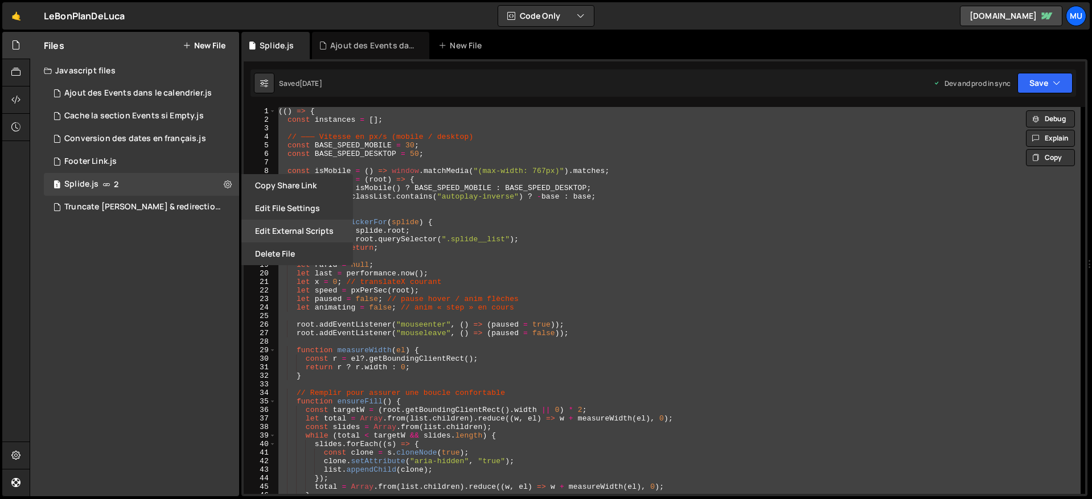
click at [257, 229] on button "Edit External Scripts" at bounding box center [297, 231] width 112 height 23
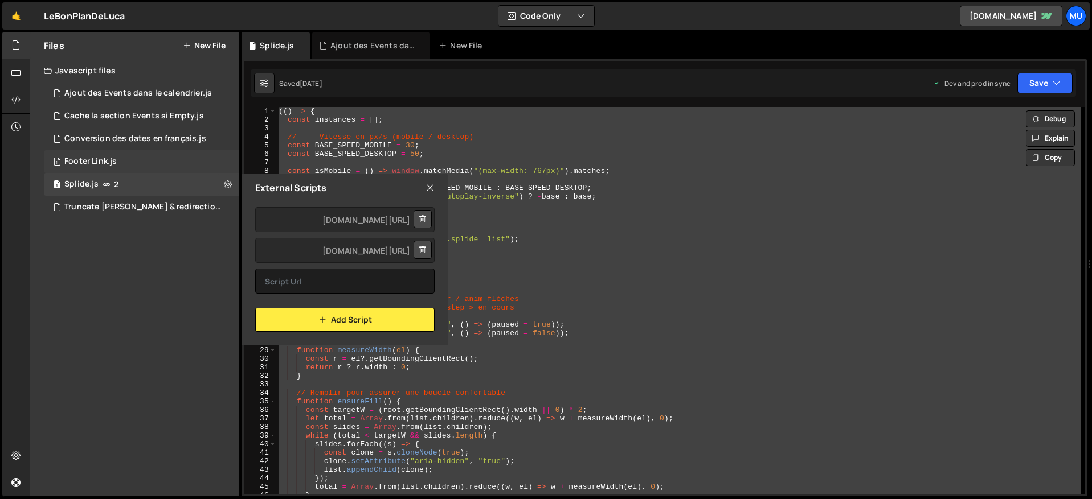
click at [161, 157] on div "1 Footer Link.js 0" at bounding box center [141, 161] width 195 height 23
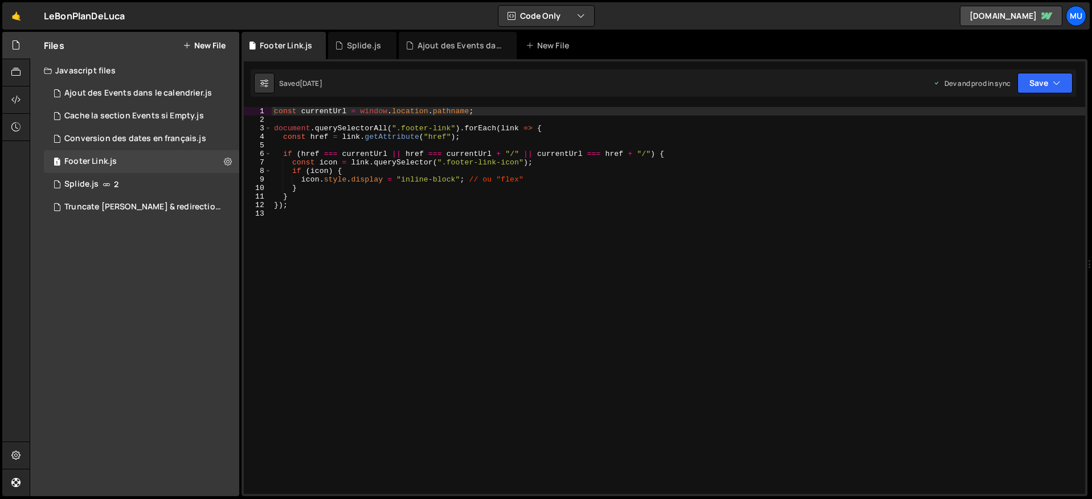
click at [315, 221] on div "const currentUrl = window . location . pathname ; document . querySelectorAll (…" at bounding box center [678, 309] width 813 height 404
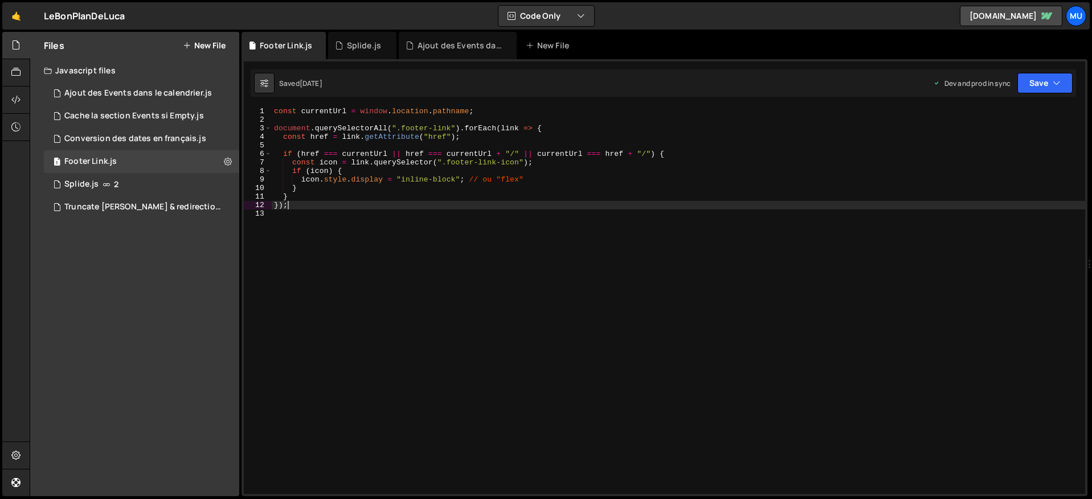
click at [345, 204] on div "const currentUrl = window . location . pathname ; document . querySelectorAll (…" at bounding box center [678, 309] width 813 height 404
type textarea "});"
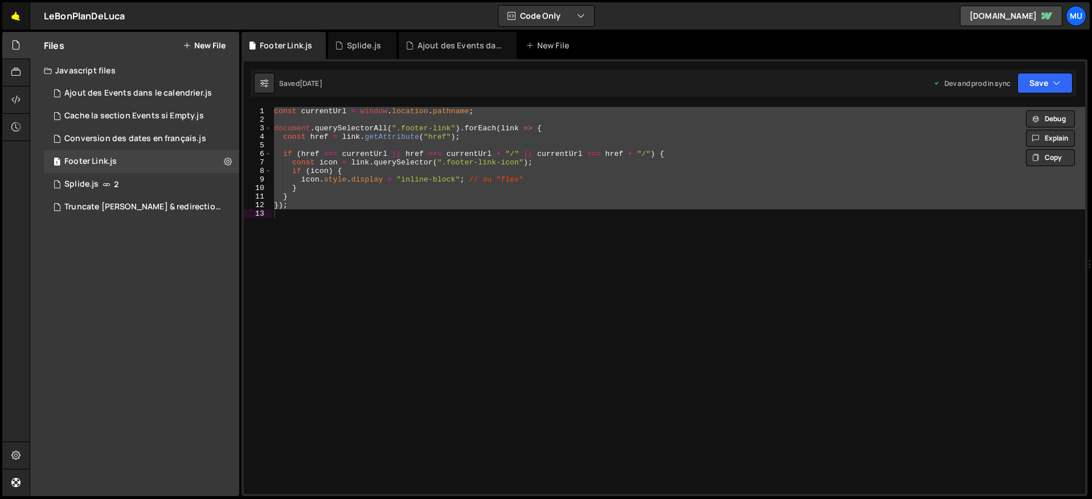
click at [6, 14] on link "🤙" at bounding box center [16, 15] width 28 height 27
click at [386, 43] on icon at bounding box center [388, 45] width 8 height 11
click at [417, 43] on div "Ajout des Events dans le calendrier.js" at bounding box center [459, 45] width 85 height 11
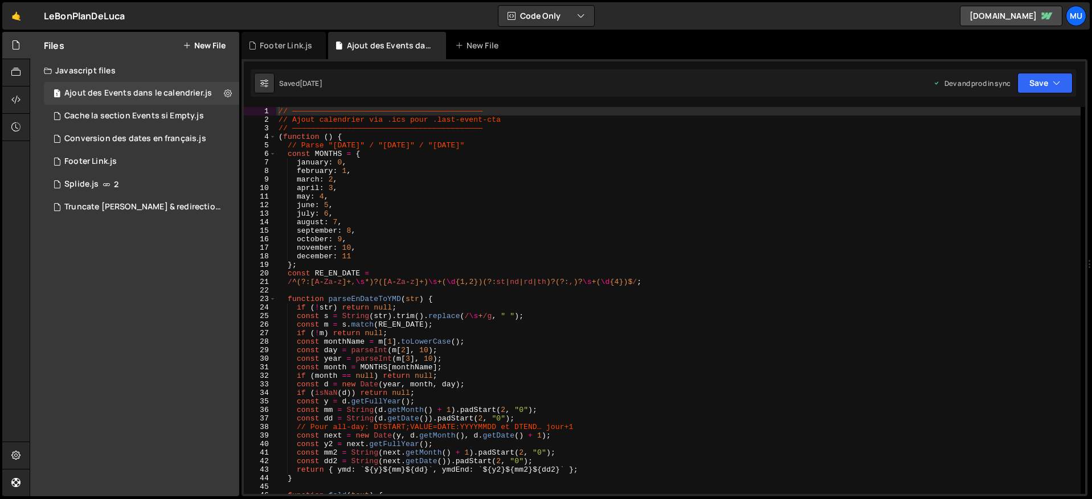
click at [0, 0] on icon at bounding box center [0, 0] width 0 height 0
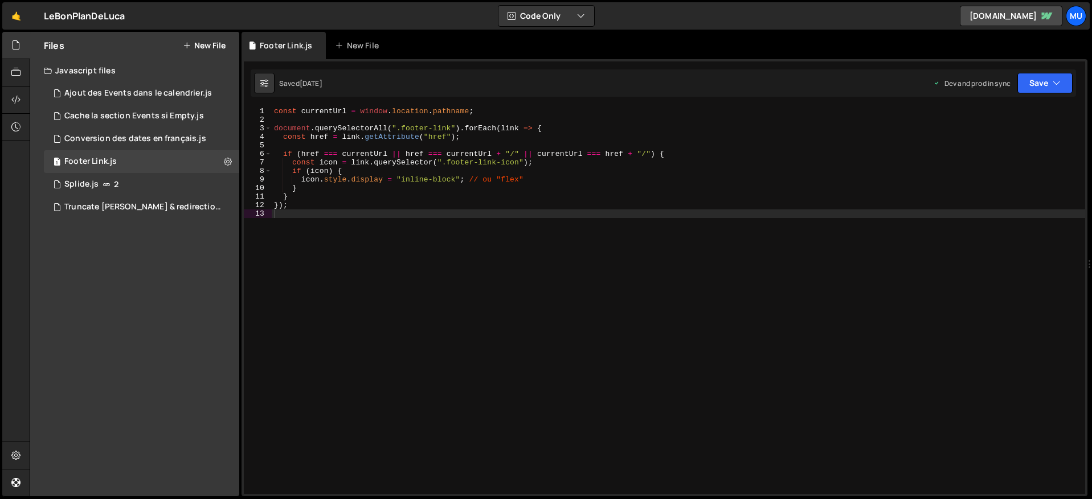
click at [194, 43] on button "New File" at bounding box center [204, 45] width 43 height 9
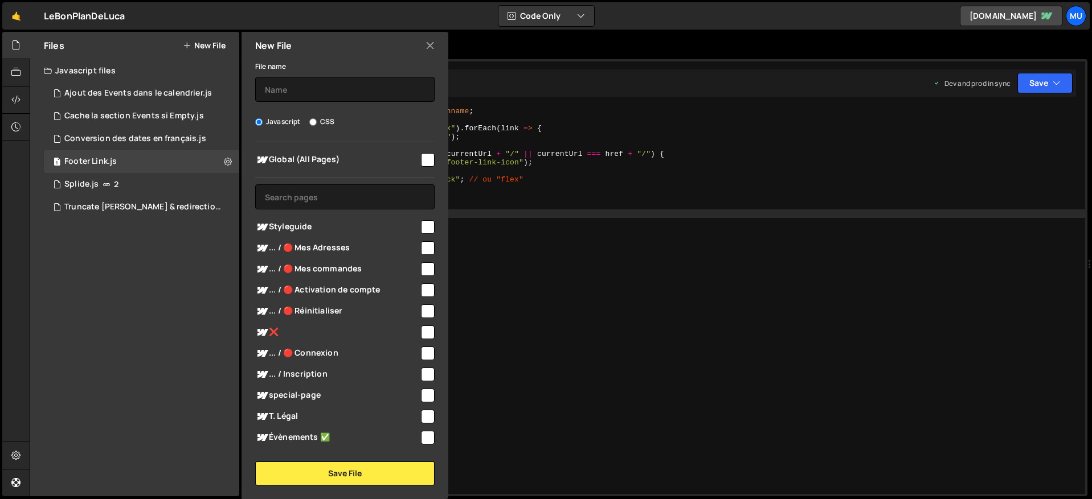
click at [314, 166] on div "Global (All Pages)" at bounding box center [344, 159] width 179 height 21
click at [320, 153] on span "Global (All Pages)" at bounding box center [337, 160] width 164 height 14
checkbox input "true"
click at [305, 77] on input "text" at bounding box center [344, 89] width 179 height 25
type input "Smooth Scroll"
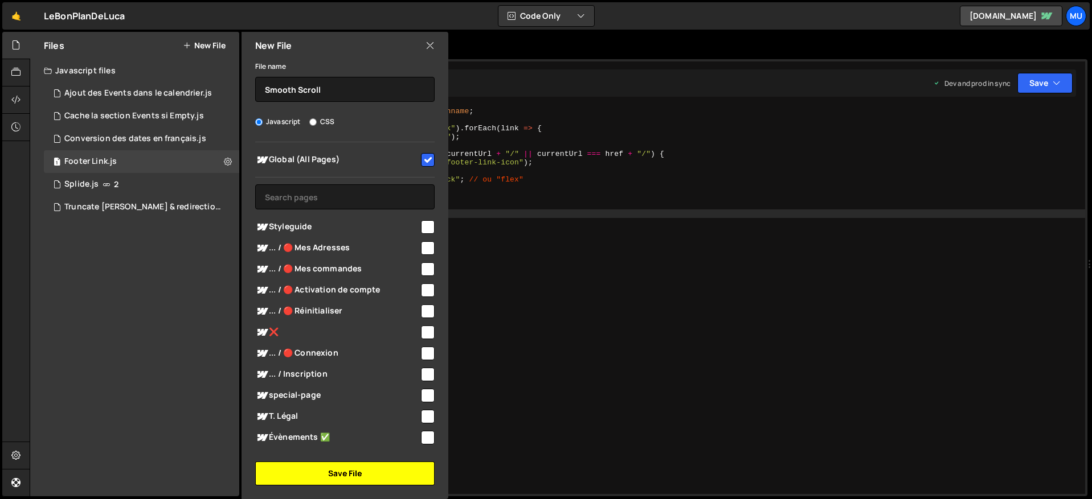
drag, startPoint x: 327, startPoint y: 467, endPoint x: 310, endPoint y: 410, distance: 59.3
click at [327, 467] on button "Save File" at bounding box center [344, 474] width 179 height 24
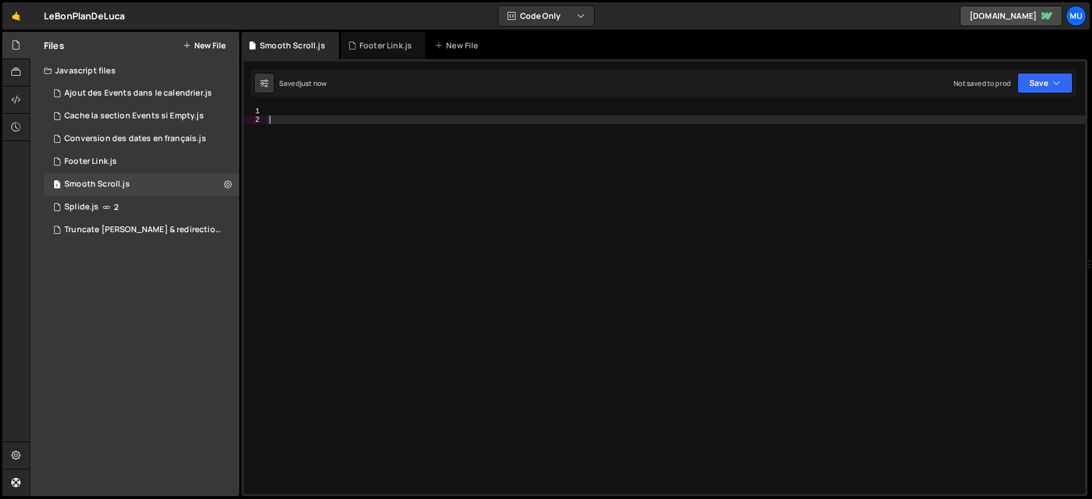
click at [338, 170] on div at bounding box center [676, 309] width 818 height 404
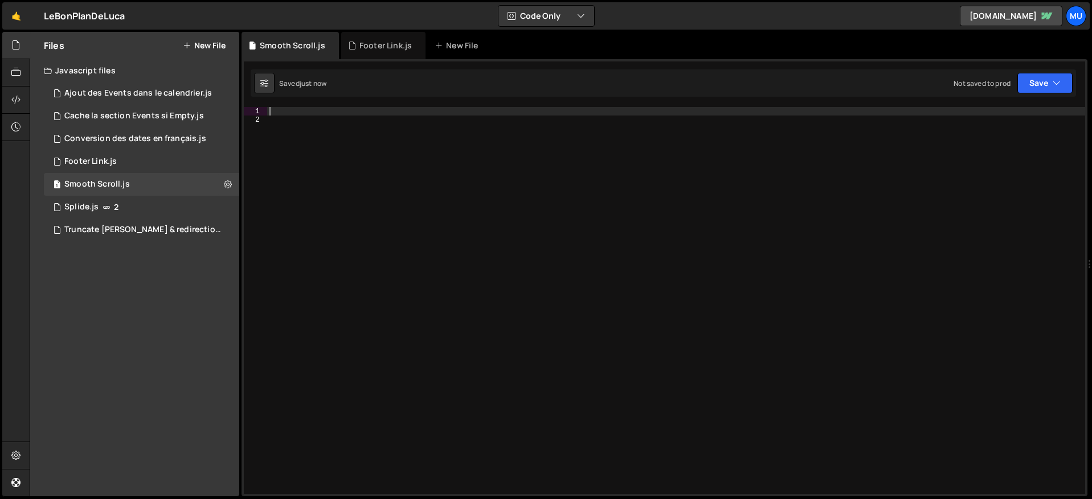
click at [325, 115] on div at bounding box center [676, 309] width 818 height 404
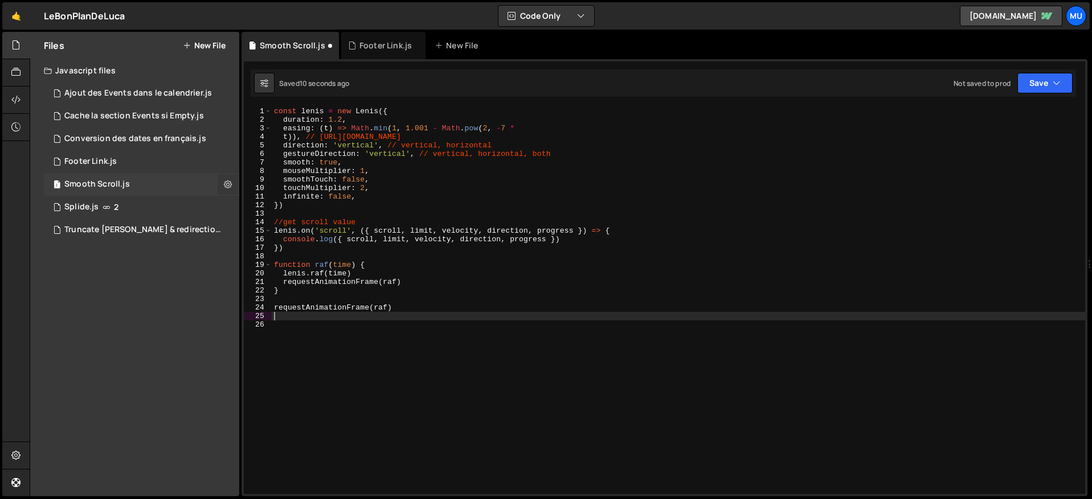
click at [227, 187] on icon at bounding box center [228, 184] width 8 height 11
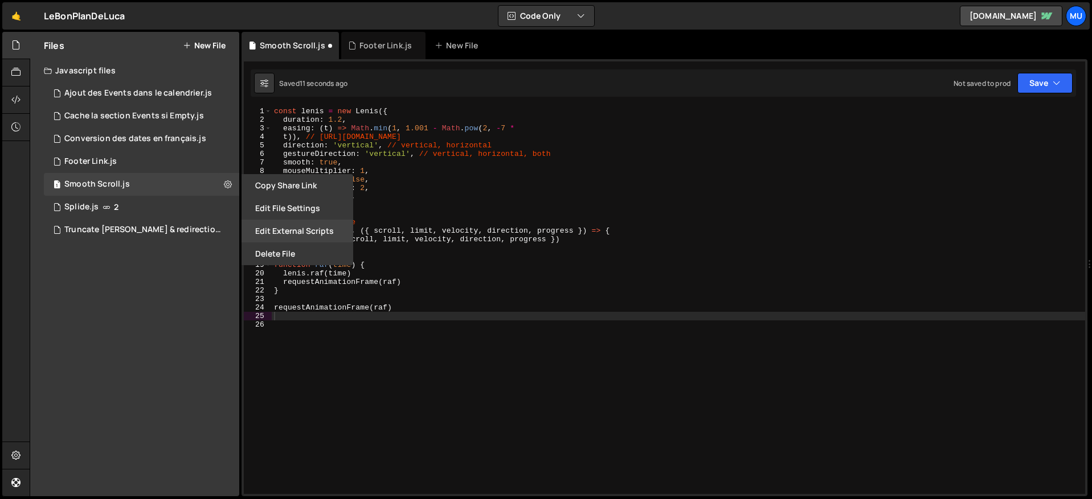
click at [270, 231] on button "Edit External Scripts" at bounding box center [297, 231] width 112 height 23
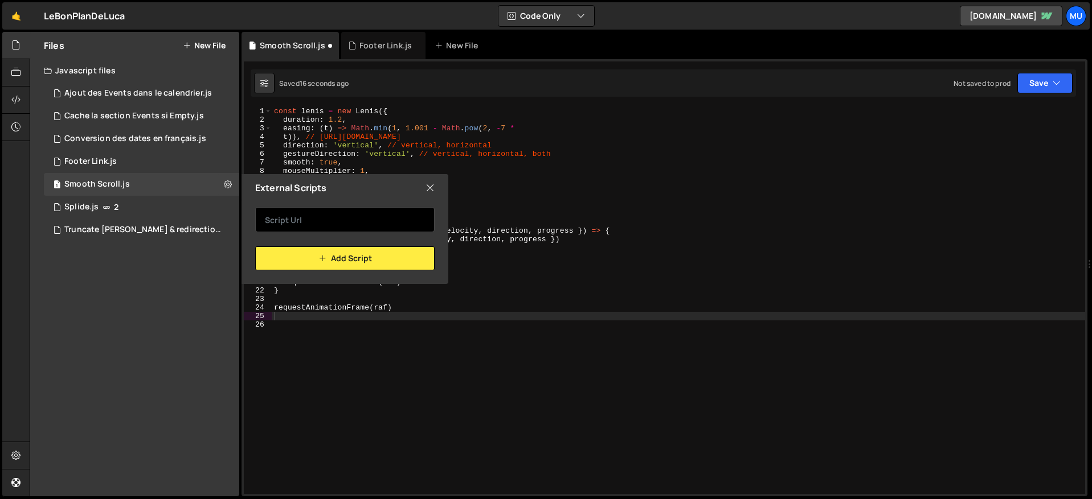
click at [306, 213] on input "text" at bounding box center [344, 219] width 179 height 25
paste input "https://cdn.jsdelivr.net/gh/studio-freight/lenis@0.2.28/bundled/lenis.js"
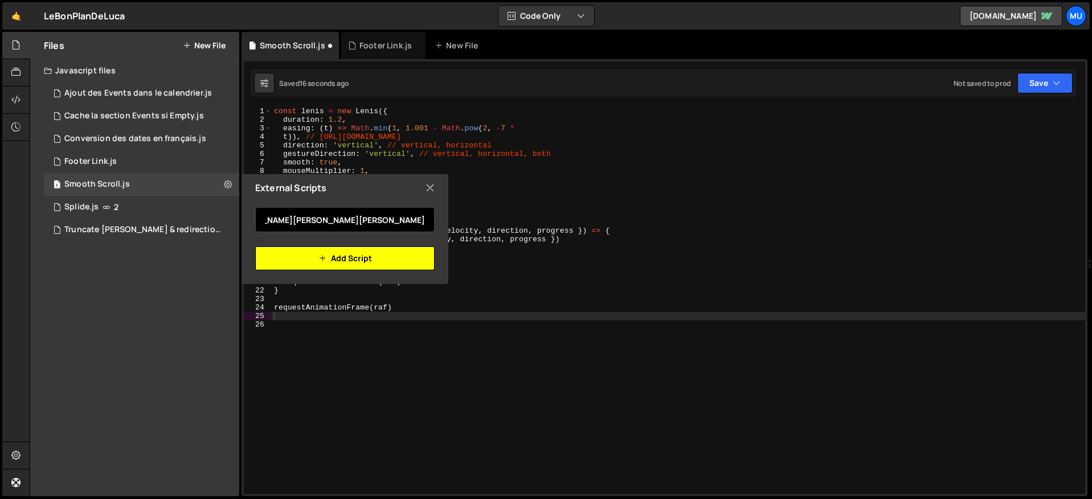
type input "https://cdn.jsdelivr.net/gh/studio-freight/lenis@0.2.28/bundled/lenis.js"
click at [337, 257] on button "Add Script" at bounding box center [344, 259] width 179 height 24
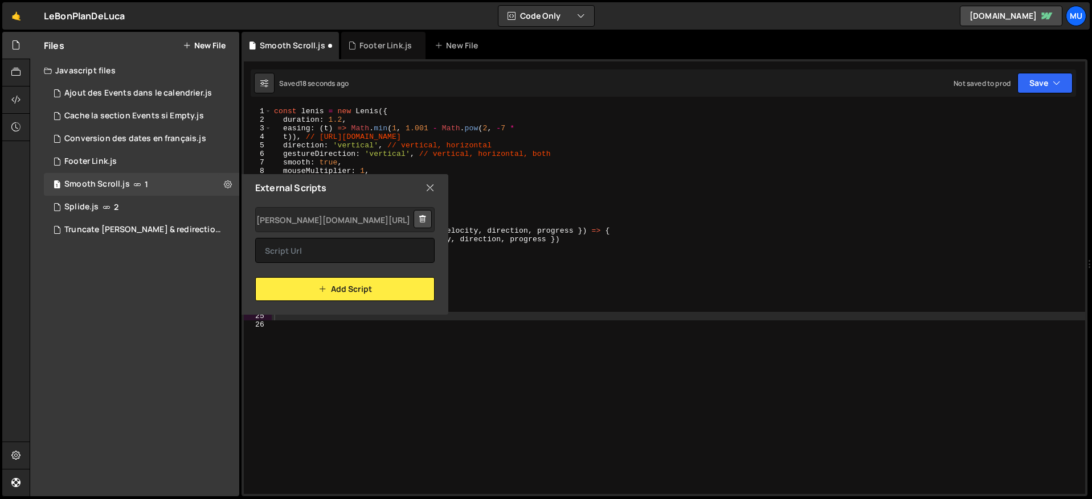
click at [434, 186] on icon at bounding box center [429, 188] width 9 height 13
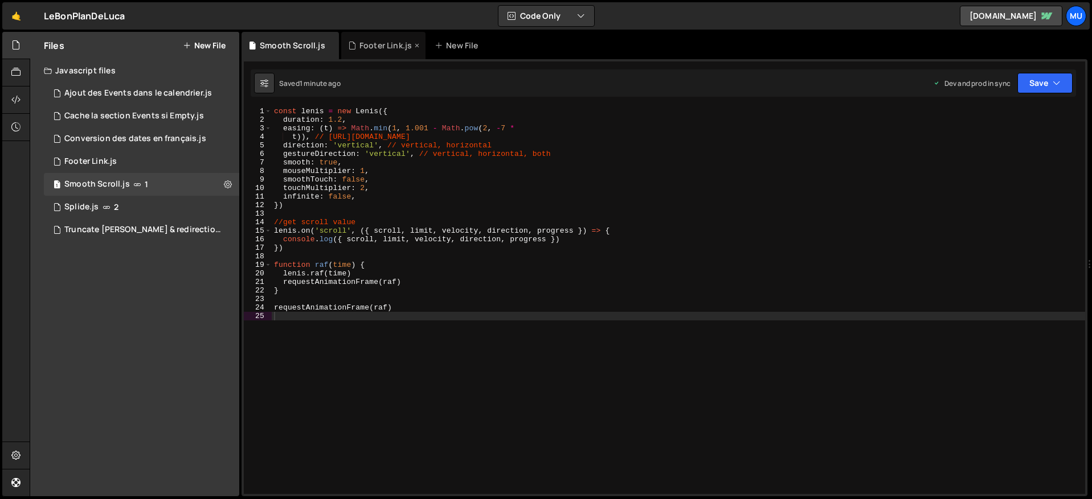
drag, startPoint x: 394, startPoint y: 45, endPoint x: 408, endPoint y: 47, distance: 13.9
click at [394, 45] on div "Footer Link.js" at bounding box center [385, 45] width 52 height 11
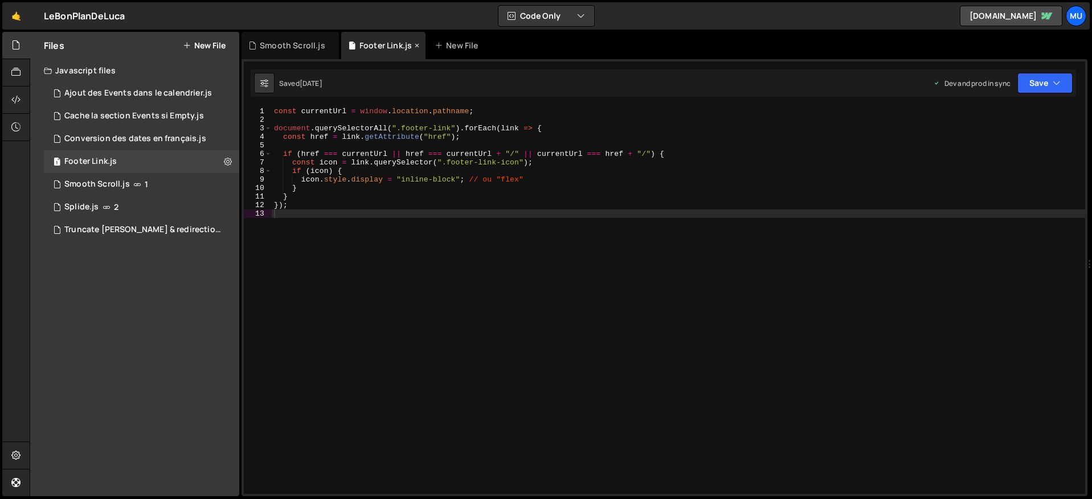
click at [413, 43] on icon at bounding box center [417, 45] width 8 height 11
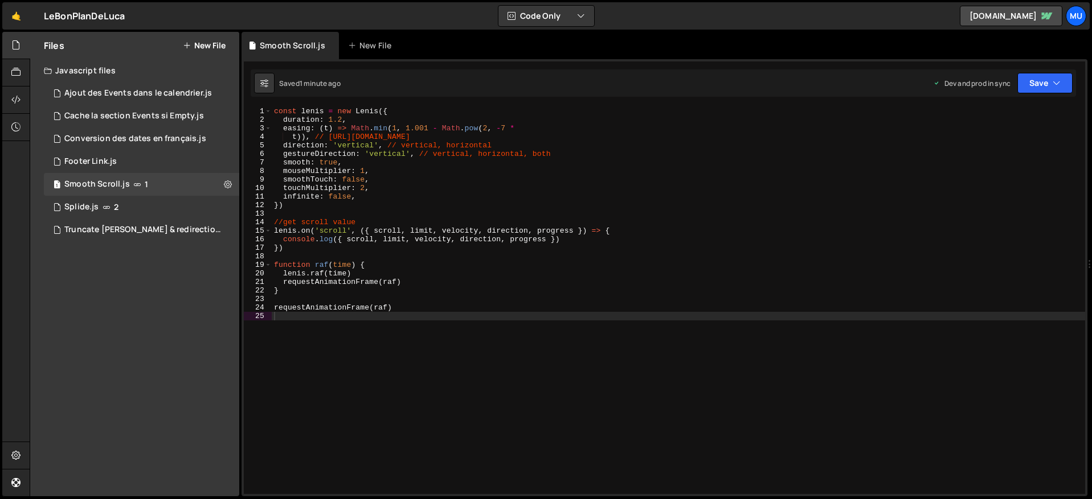
click at [219, 41] on button "New File" at bounding box center [204, 45] width 43 height 9
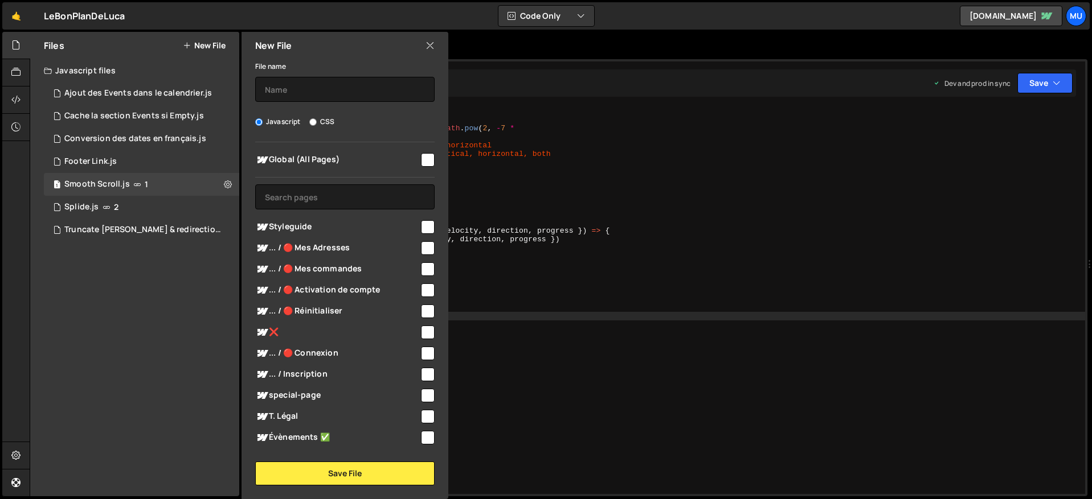
click at [306, 164] on span "Global (All Pages)" at bounding box center [337, 160] width 164 height 14
checkbox input "true"
click at [315, 98] on input "text" at bounding box center [344, 89] width 179 height 25
type input "Z"
type input "Afficher les select fields sur les cards product"
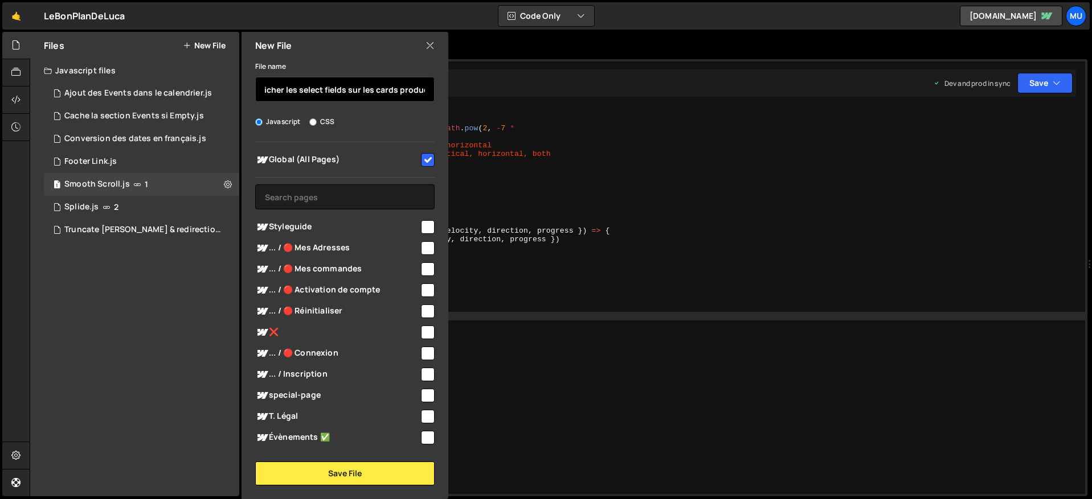
scroll to position [0, 15]
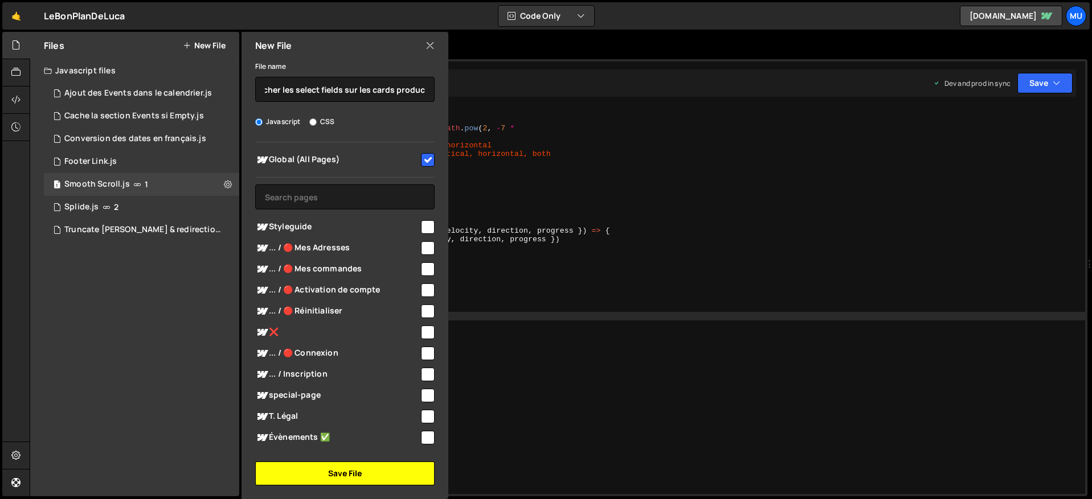
click at [336, 468] on button "Save File" at bounding box center [344, 474] width 179 height 24
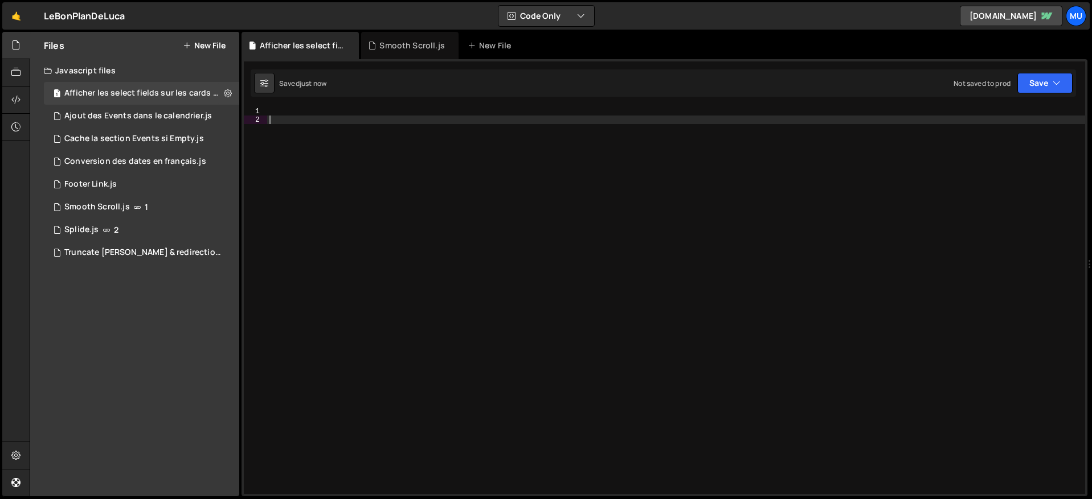
click at [402, 253] on div at bounding box center [676, 309] width 818 height 404
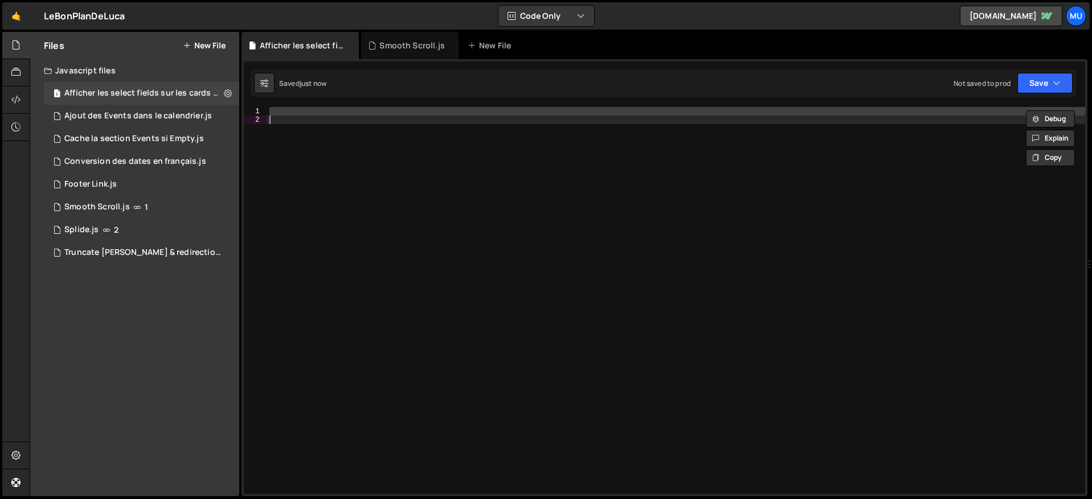
paste textarea
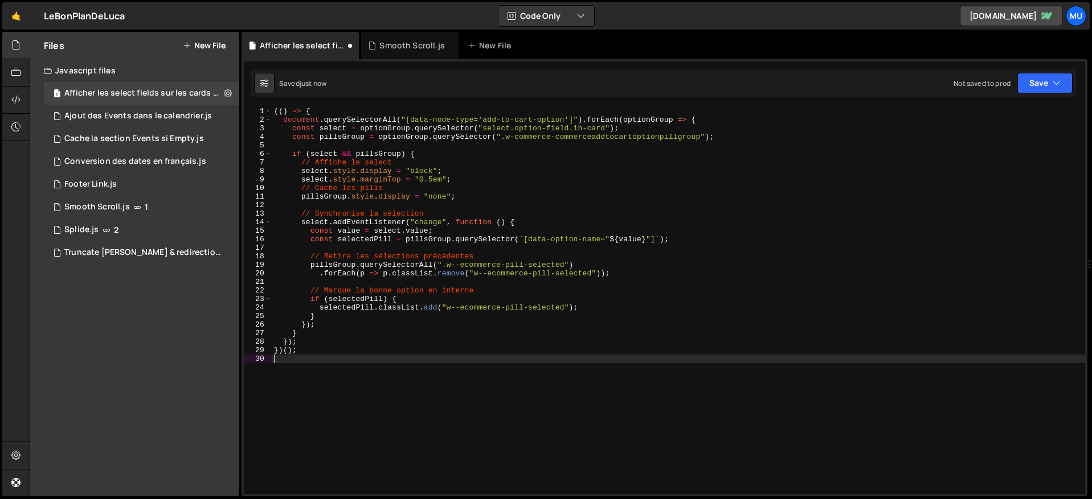
click at [379, 224] on div "(( ) => { document . querySelectorAll ( "[data-node-type='add-to-cart-option']"…" at bounding box center [678, 309] width 813 height 404
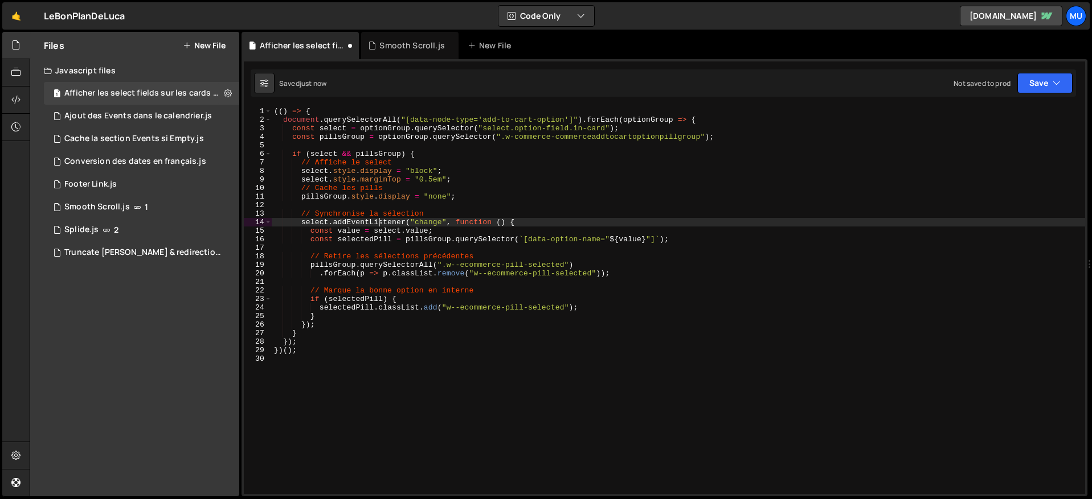
type textarea "// Synchronise la sélection"
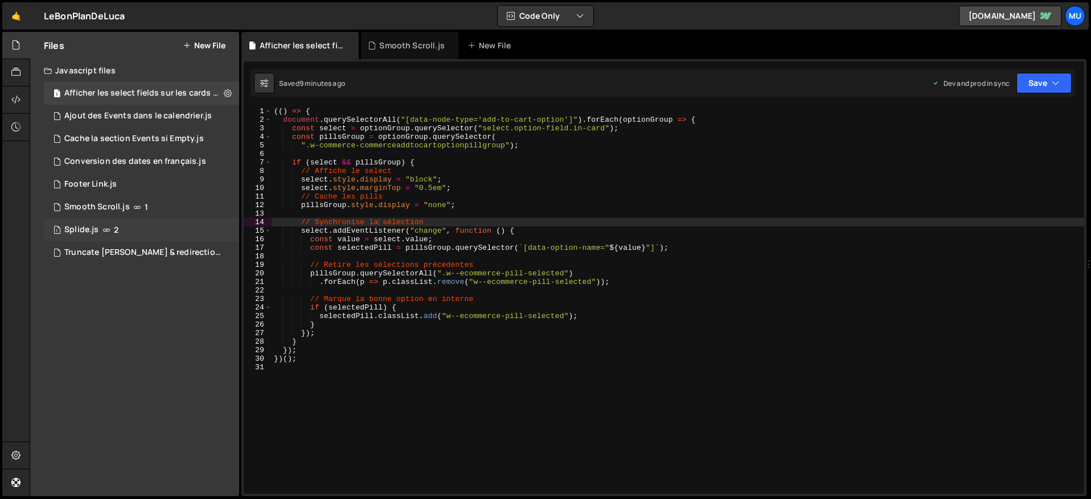
click at [150, 233] on div "1 Splide.js 2" at bounding box center [141, 230] width 195 height 23
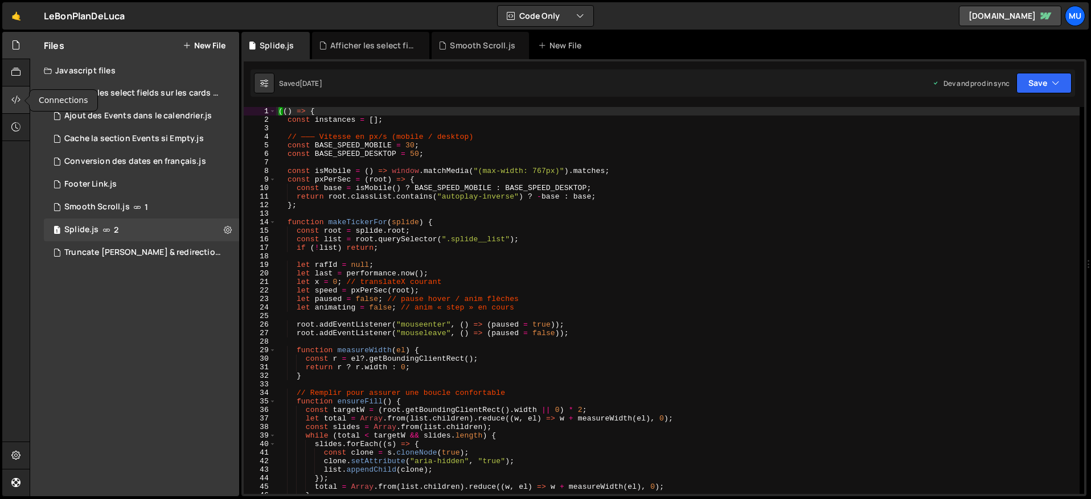
click at [8, 112] on div at bounding box center [16, 100] width 28 height 27
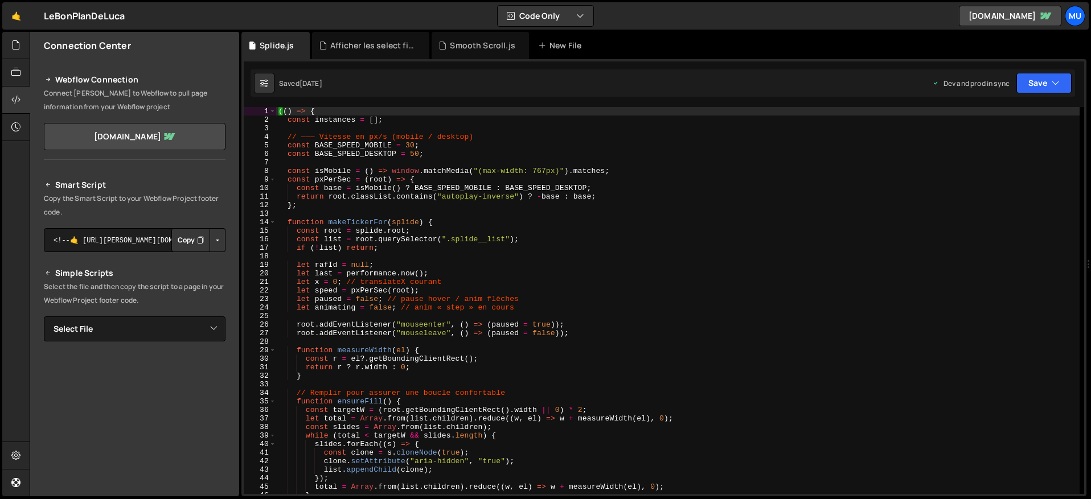
click at [183, 240] on button "Copy" at bounding box center [190, 240] width 39 height 24
click at [477, 35] on div "Smooth Scroll.js" at bounding box center [480, 45] width 97 height 27
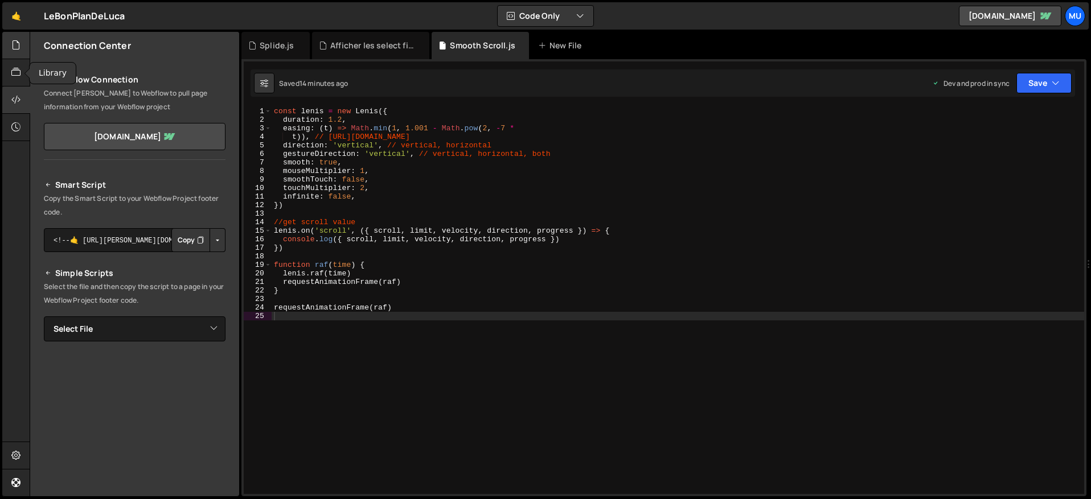
click at [17, 40] on icon at bounding box center [15, 45] width 9 height 13
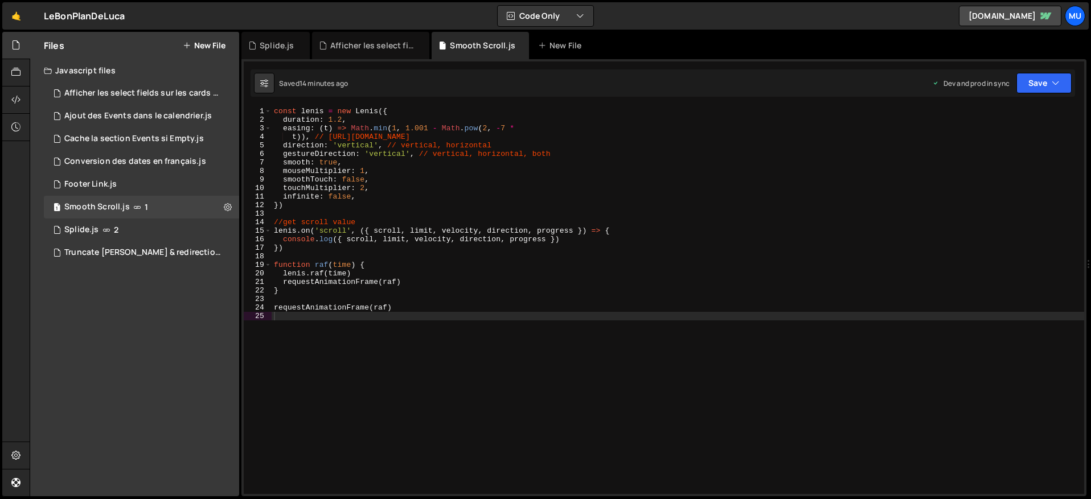
type textarea "smoothTouch: false,"
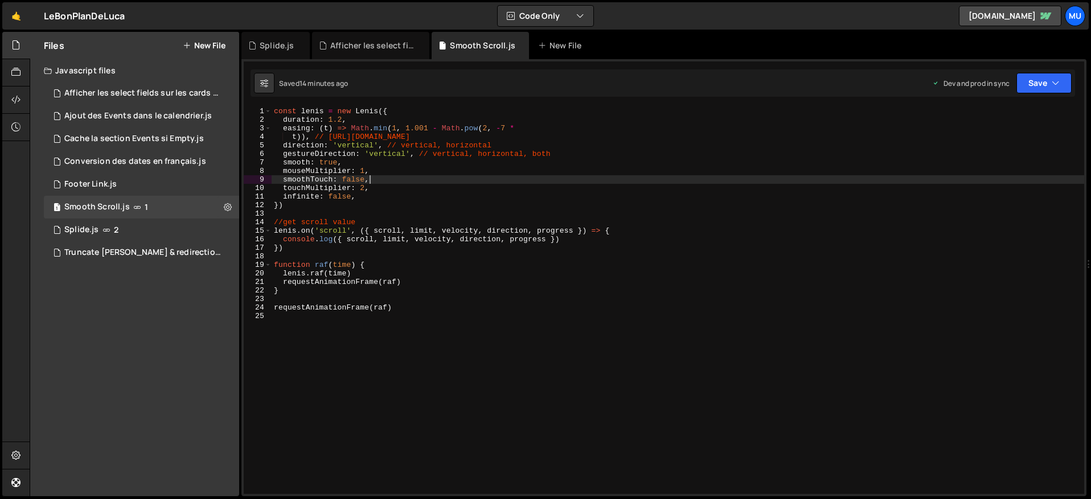
click at [429, 178] on div "const lenis = new Lenis ({ duration : 1.2 , easing : ( t ) => Math . min ( 1 , …" at bounding box center [678, 309] width 813 height 404
click at [223, 203] on button at bounding box center [228, 207] width 21 height 21
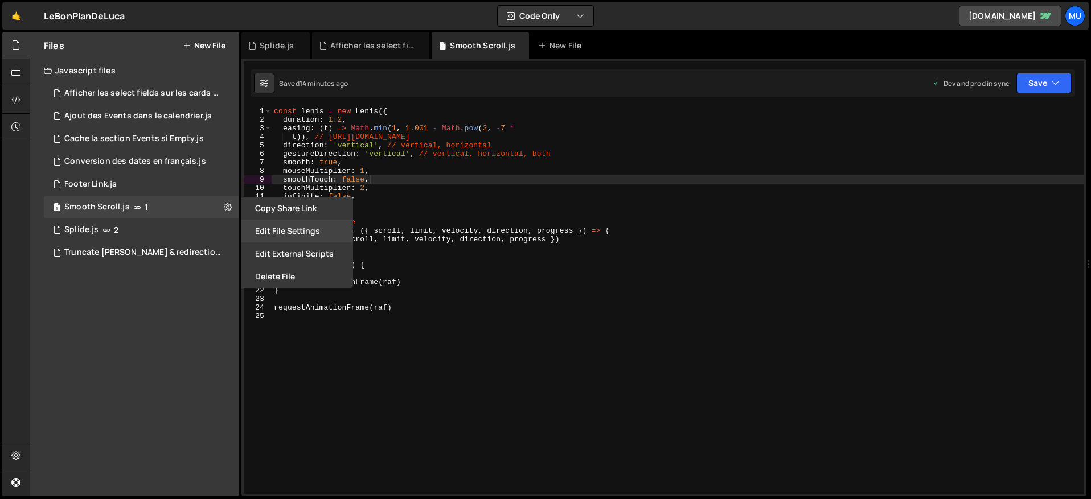
click at [295, 229] on button "Edit File Settings" at bounding box center [297, 231] width 112 height 23
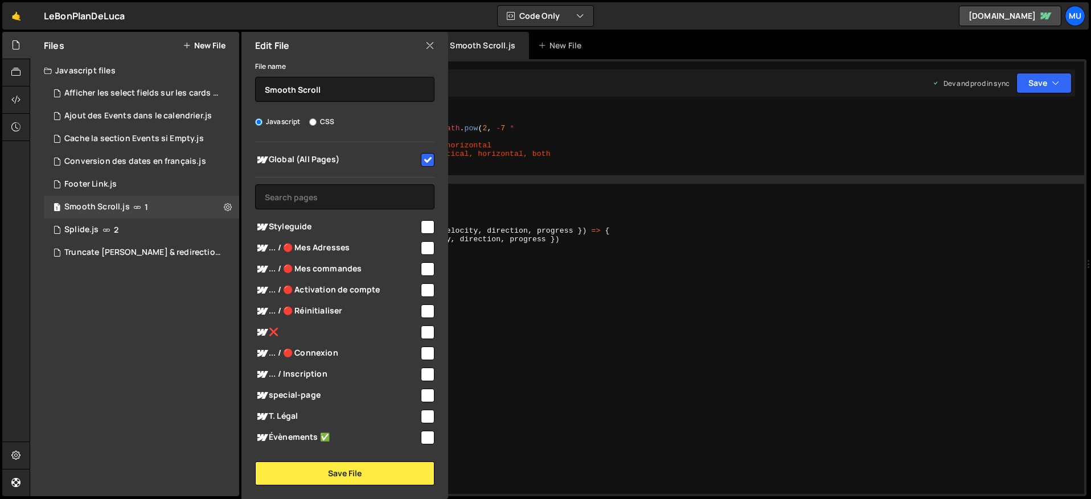
click at [419, 159] on div at bounding box center [426, 158] width 15 height 15
click at [421, 158] on input "checkbox" at bounding box center [428, 160] width 14 height 14
checkbox input "false"
click at [388, 470] on button "Save File" at bounding box center [344, 474] width 179 height 24
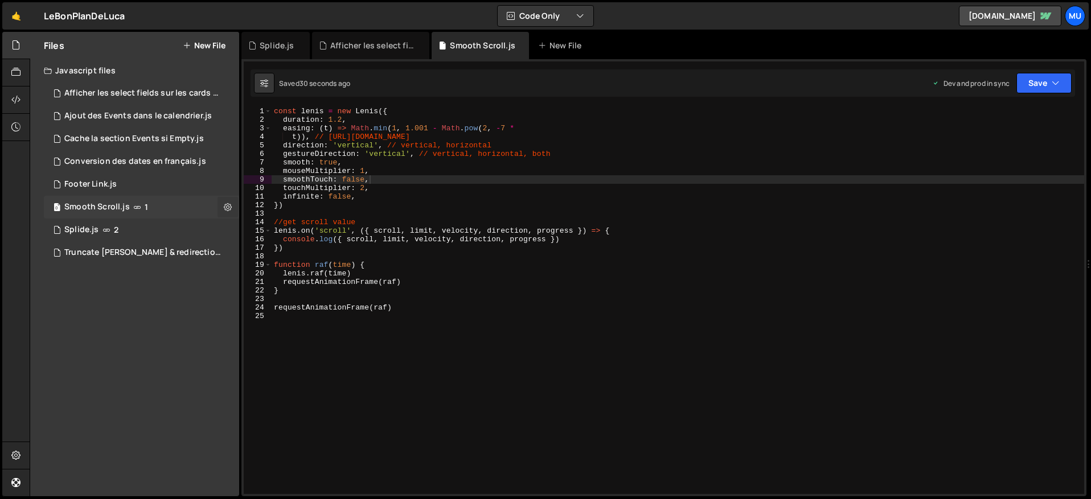
click at [227, 204] on icon at bounding box center [228, 207] width 8 height 11
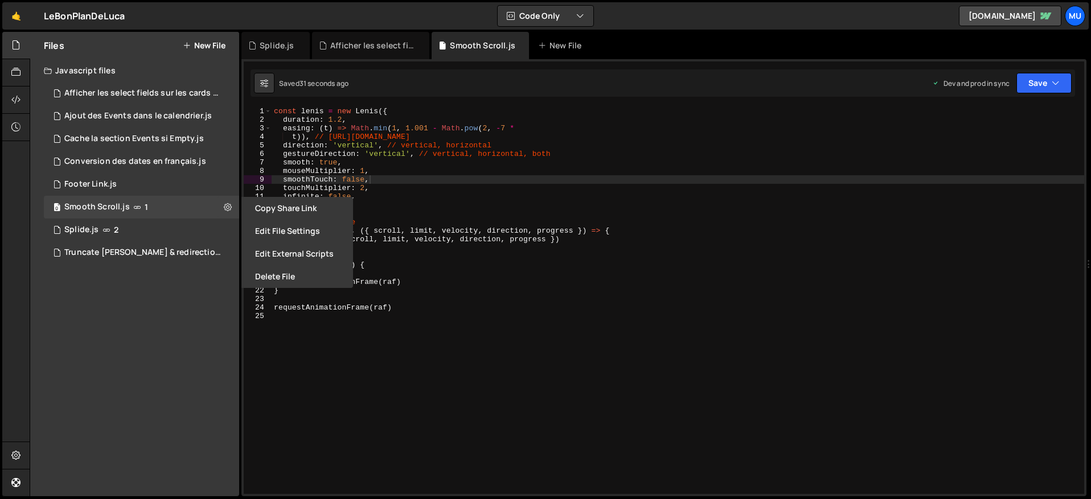
click at [268, 277] on button "Delete File" at bounding box center [297, 276] width 112 height 23
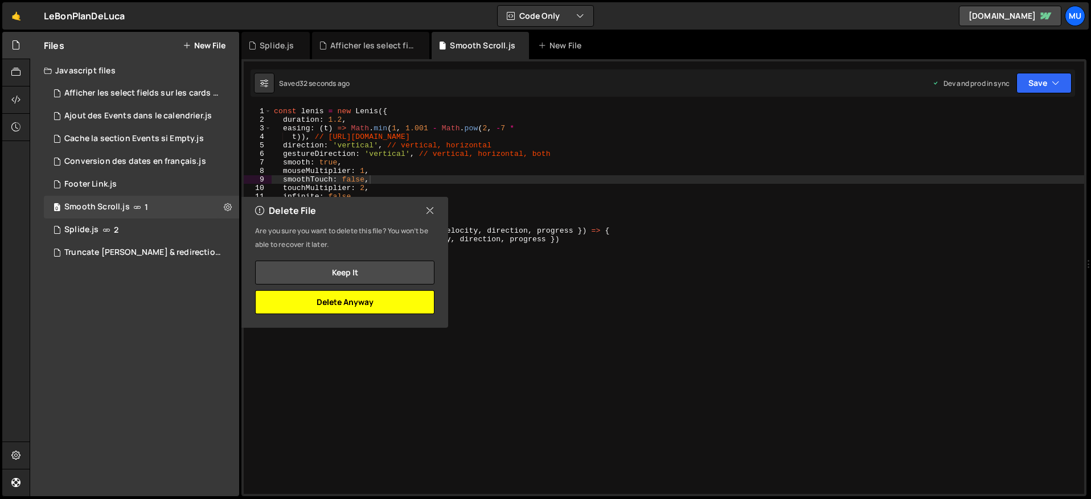
click at [354, 300] on button "Delete Anyway" at bounding box center [344, 302] width 179 height 24
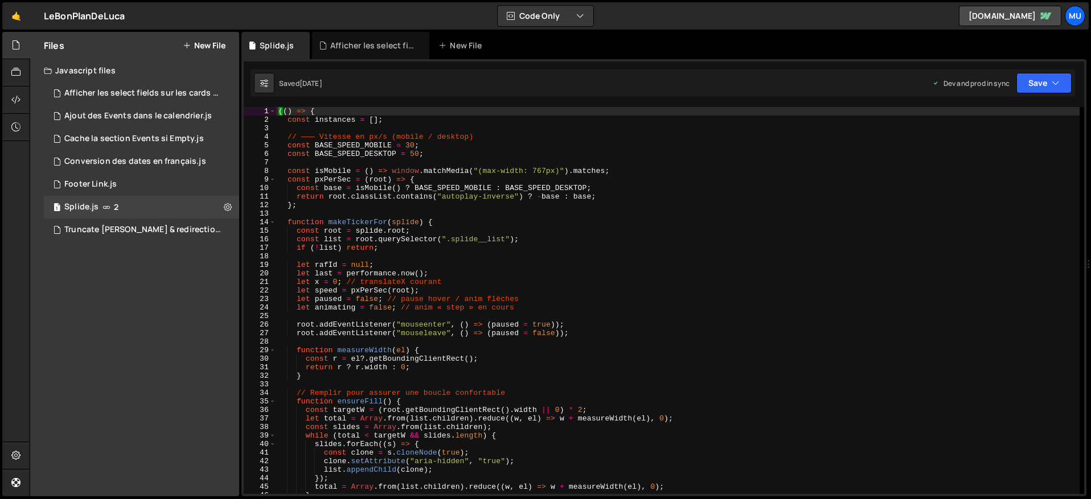
click at [204, 42] on button "New File" at bounding box center [204, 45] width 43 height 9
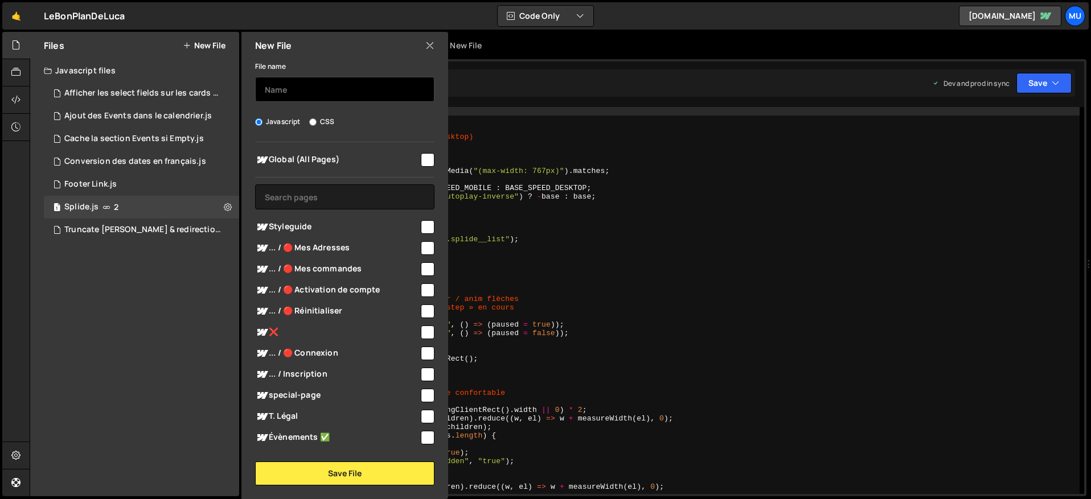
click at [316, 98] on input "text" at bounding box center [344, 89] width 179 height 25
type input "e"
type input "Select Field Page Produit"
click at [326, 210] on div "Global (All Pages) Styleguide" at bounding box center [344, 294] width 207 height 305
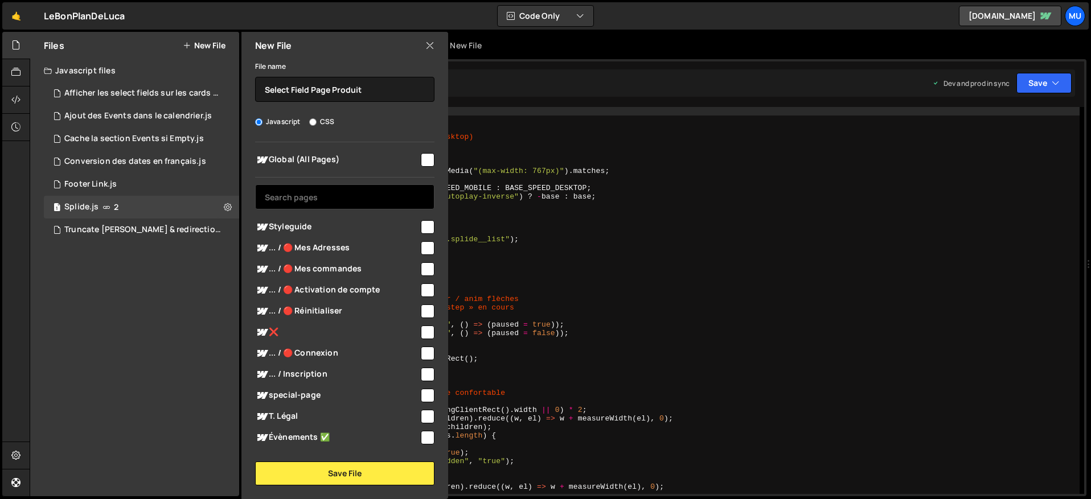
click at [327, 204] on input "text" at bounding box center [344, 197] width 179 height 25
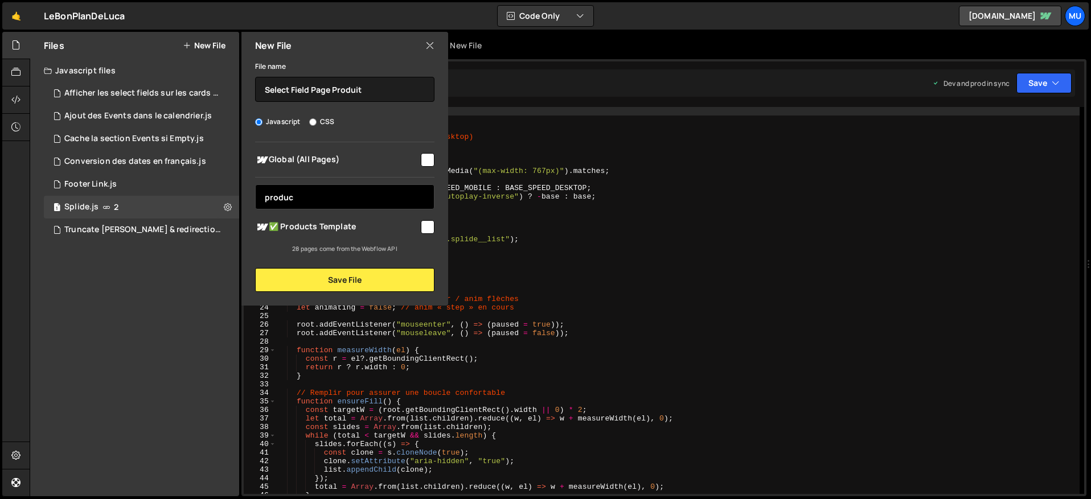
type input "produc"
click at [356, 229] on span "✅ Products Template" at bounding box center [337, 227] width 164 height 14
checkbox input "true"
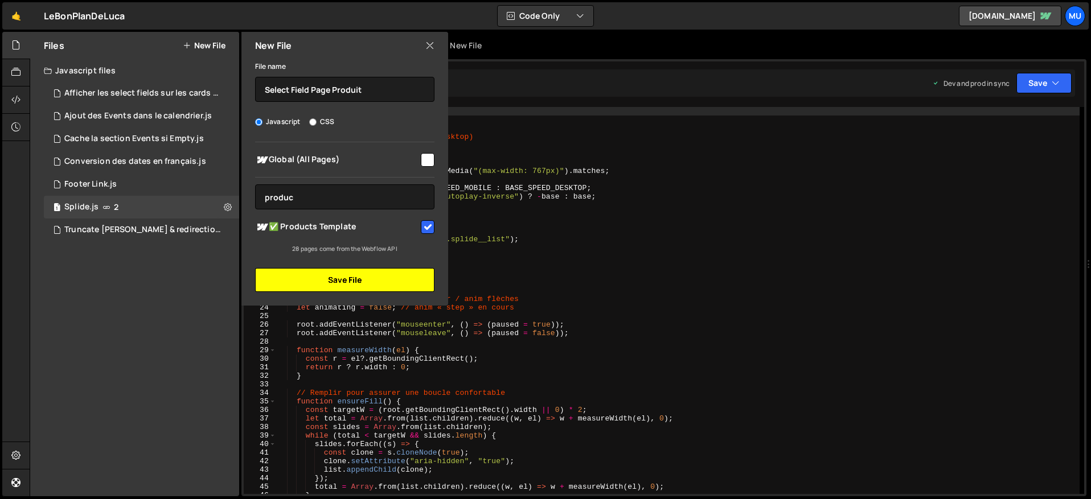
click at [319, 276] on button "Save File" at bounding box center [344, 280] width 179 height 24
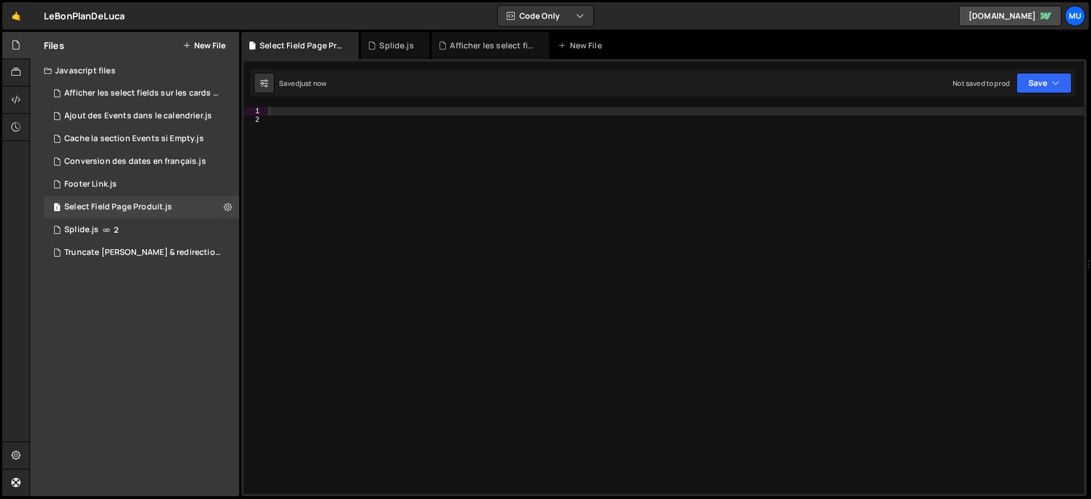
click at [368, 121] on div at bounding box center [675, 309] width 817 height 404
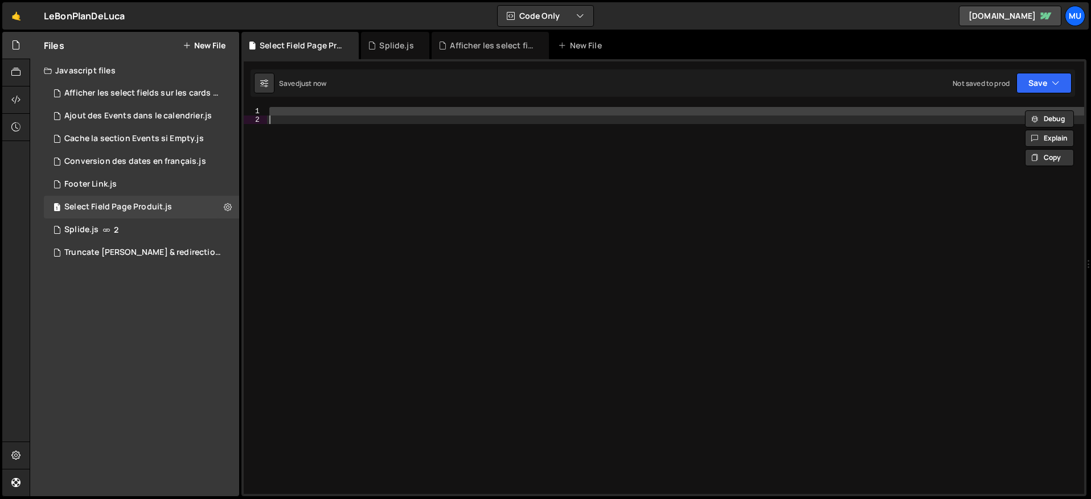
paste textarea
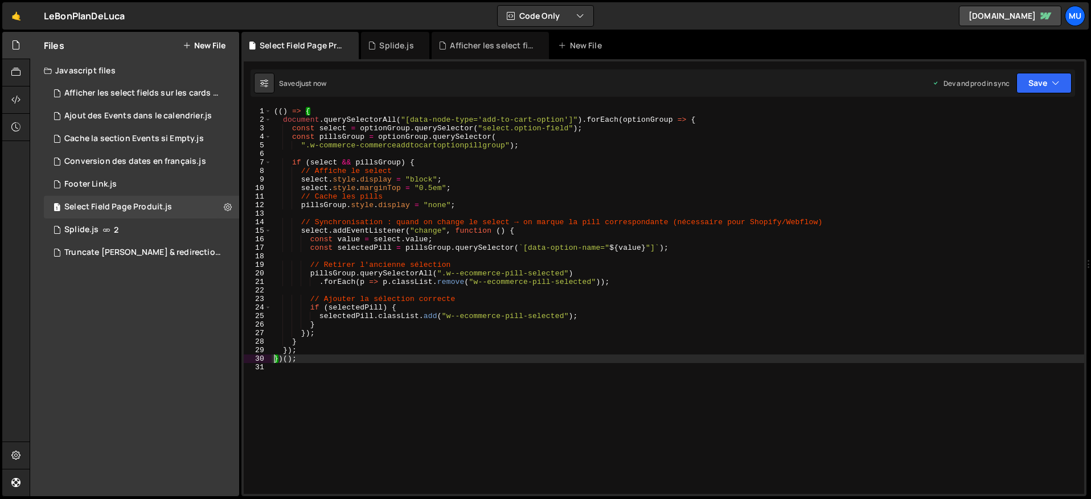
click at [605, 169] on div "(( ) => { document . querySelectorAll ( "[data-node-type='add-to-cart-option']"…" at bounding box center [678, 309] width 813 height 404
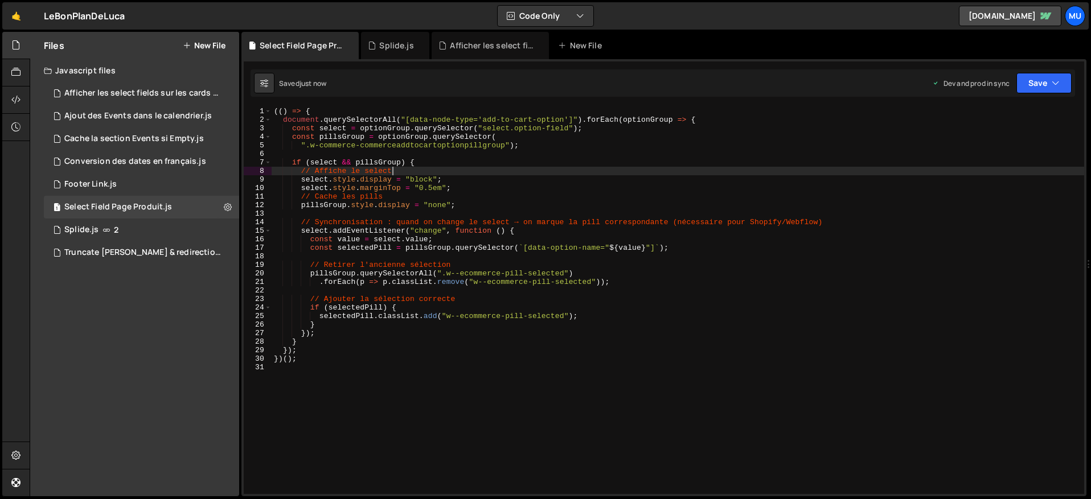
click at [605, 169] on div "(( ) => { document . querySelectorAll ( "[data-node-type='add-to-cart-option']"…" at bounding box center [678, 309] width 813 height 404
click at [623, 199] on div "(( ) => { document . querySelectorAll ( "[data-node-type='add-to-cart-option']"…" at bounding box center [678, 309] width 813 height 404
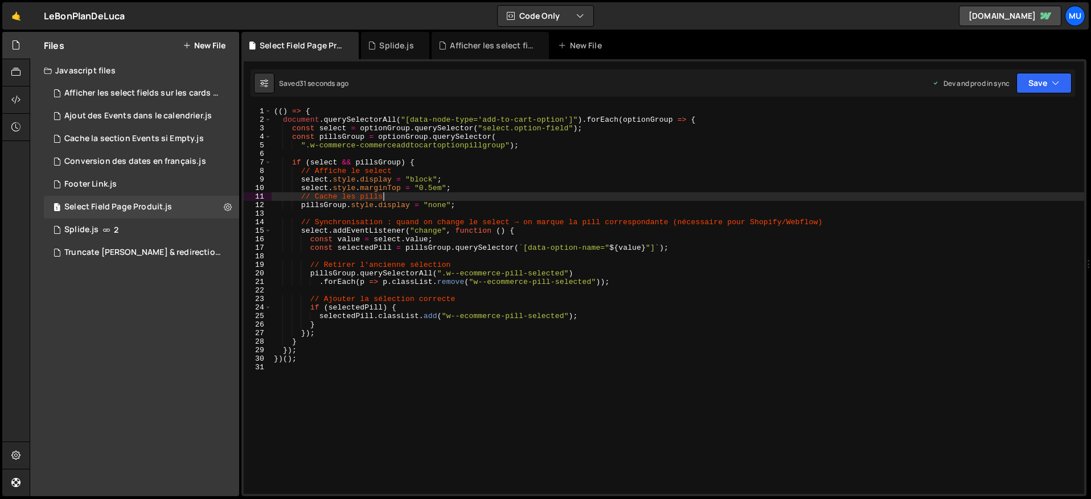
click at [453, 355] on div "(( ) => { document . querySelectorAll ( "[data-node-type='add-to-cart-option']"…" at bounding box center [678, 309] width 813 height 404
type textarea "}); })();"
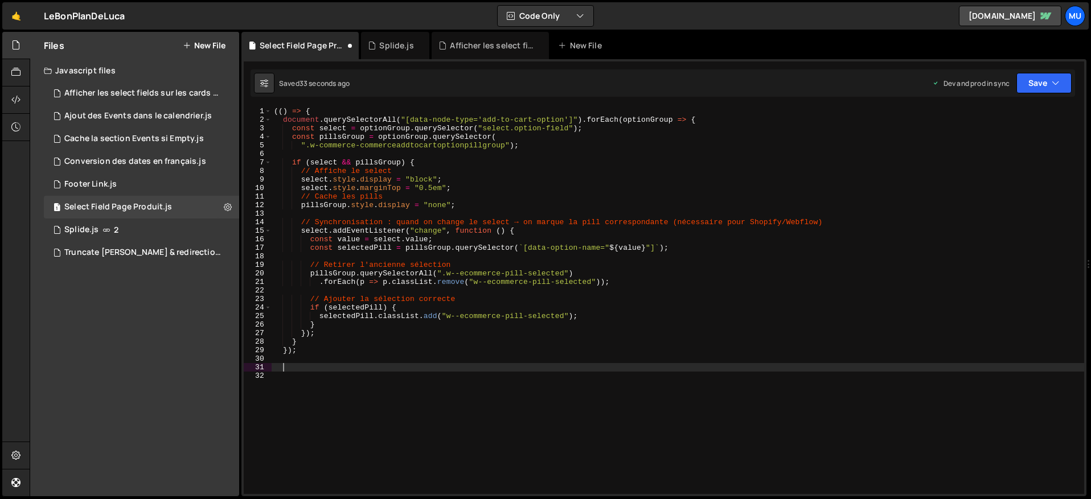
paste textarea
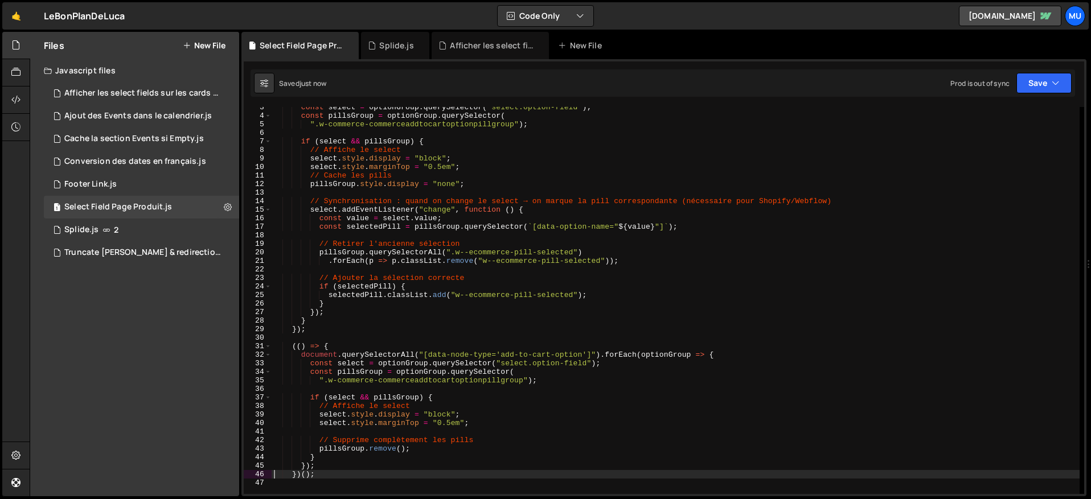
scroll to position [21, 0]
type textarea "})();"
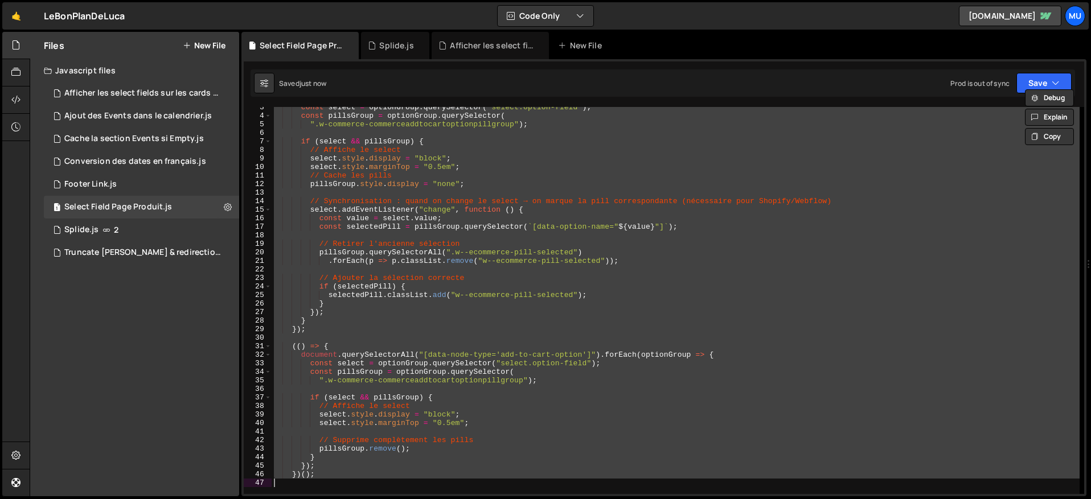
scroll to position [0, 0]
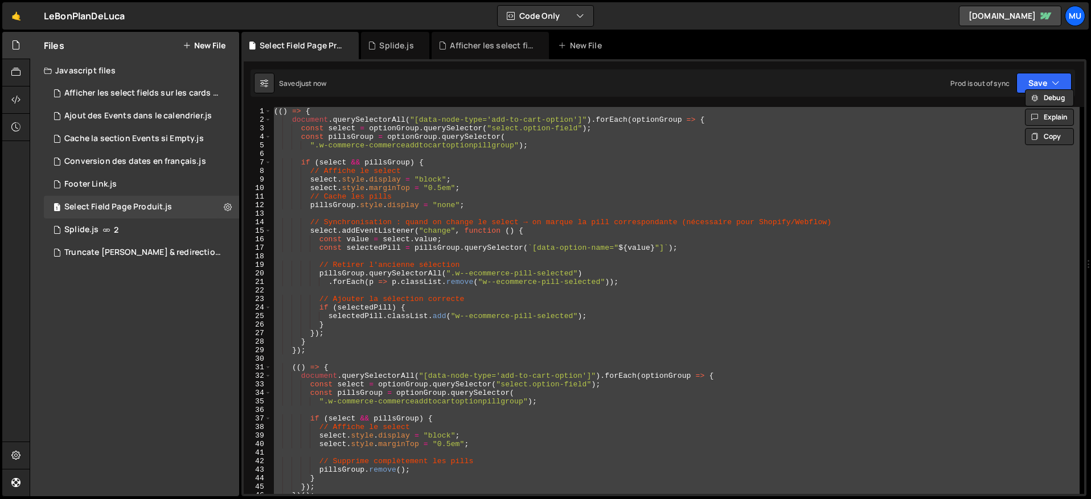
paste textarea
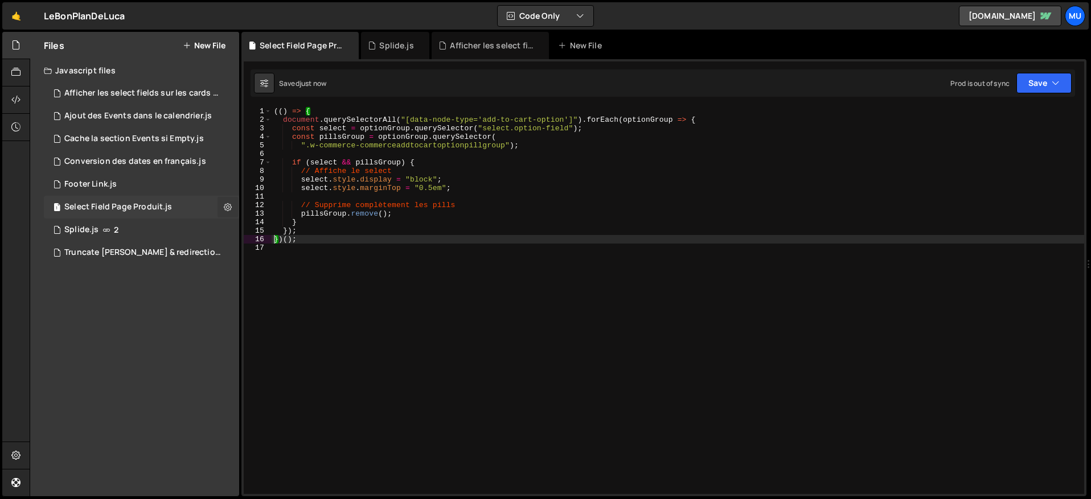
click at [227, 208] on icon at bounding box center [228, 207] width 8 height 11
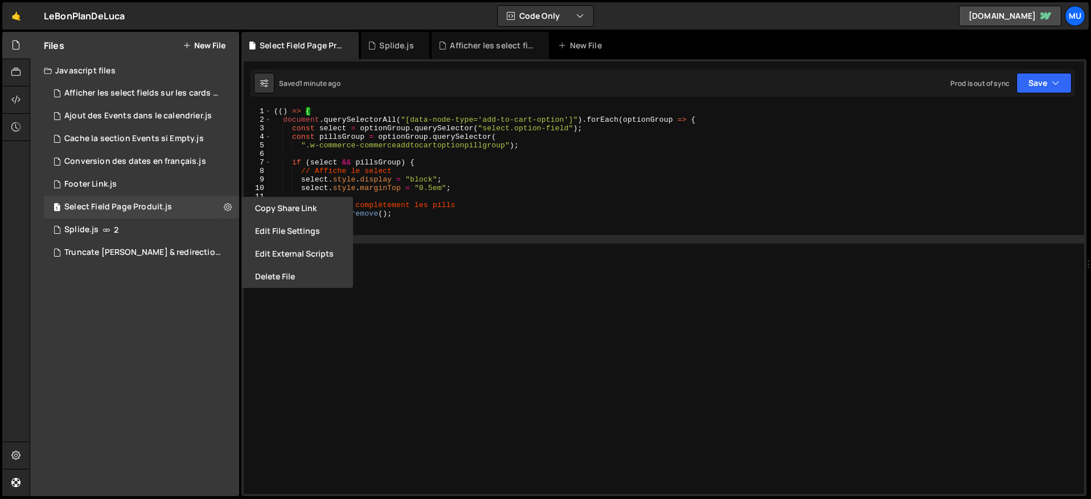
click at [456, 201] on div "(( ) => { document . querySelectorAll ( "[data-node-type='add-to-cart-option']"…" at bounding box center [678, 309] width 813 height 404
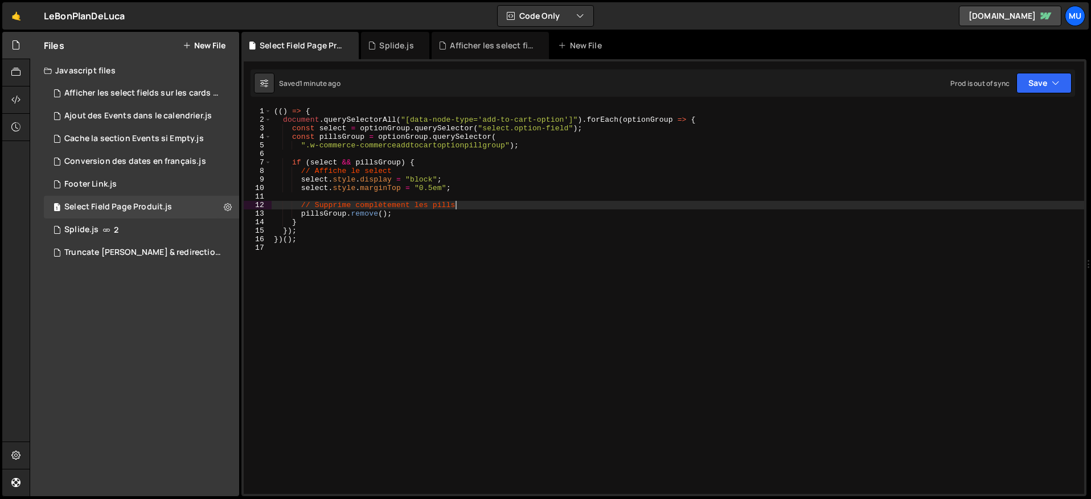
type textarea "})();"
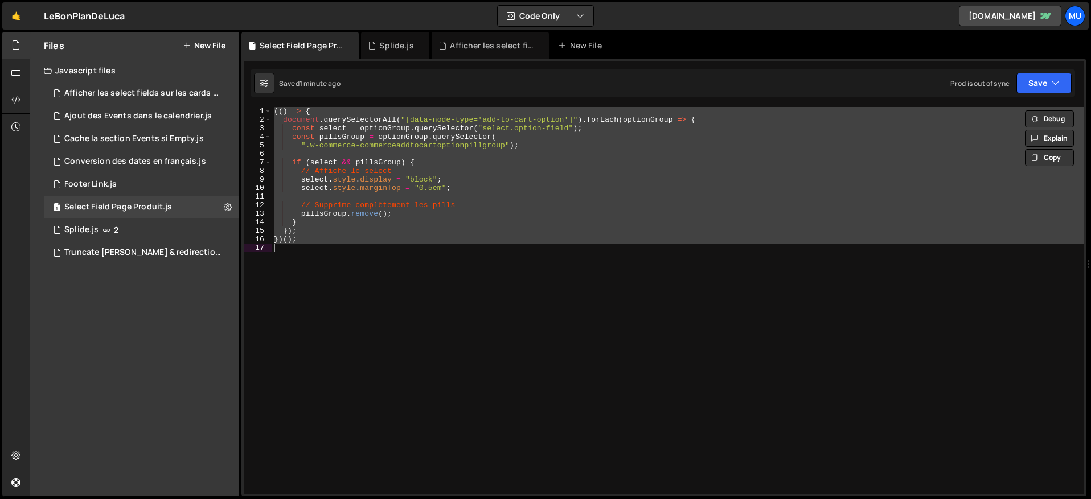
paste textarea
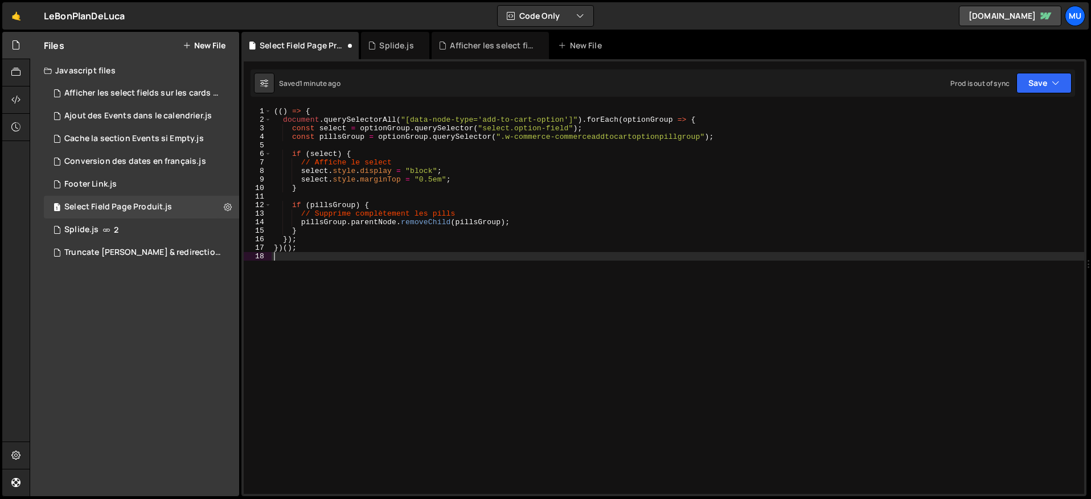
type textarea "})();"
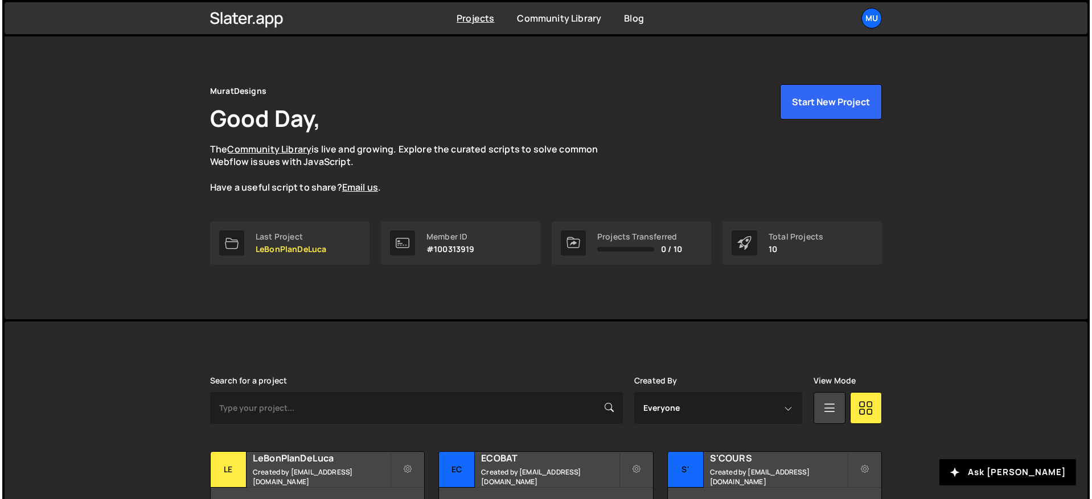
scroll to position [223, 0]
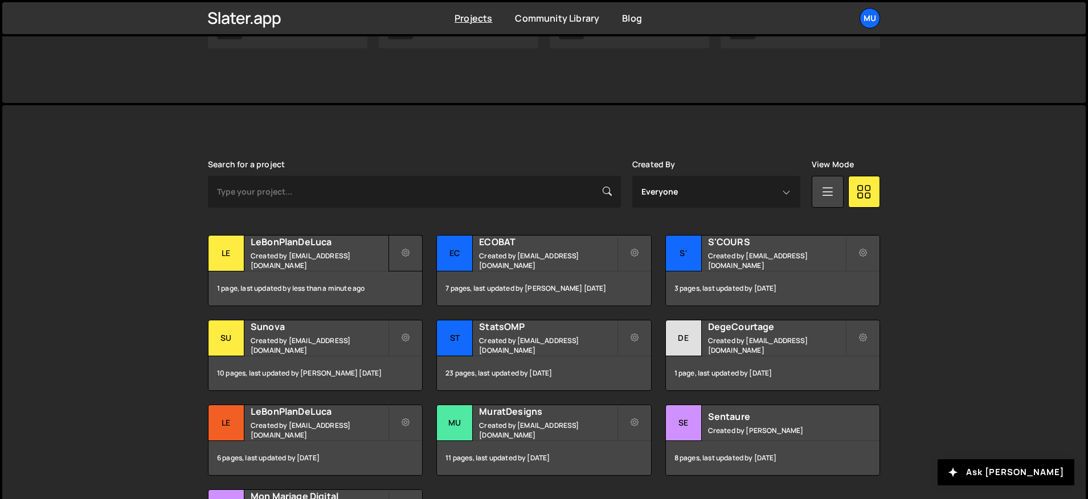
click at [407, 253] on icon at bounding box center [405, 253] width 8 height 11
click at [411, 315] on link "Delete Project" at bounding box center [457, 318] width 136 height 18
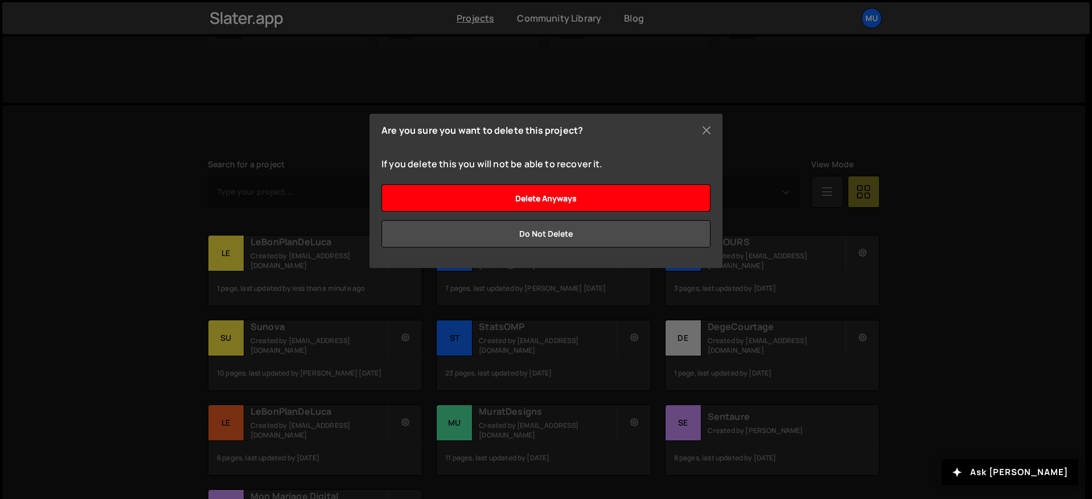
click at [605, 202] on input "Delete anyways" at bounding box center [546, 198] width 329 height 27
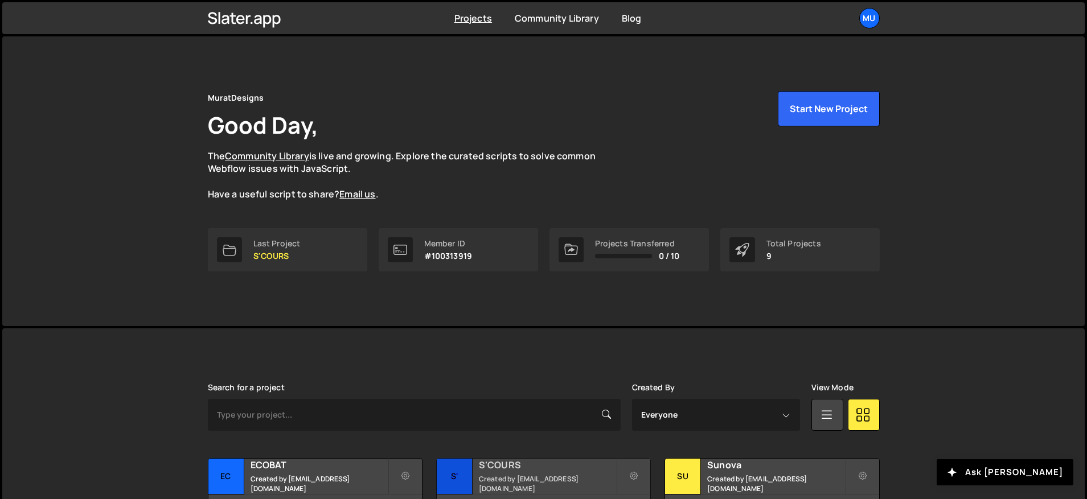
scroll to position [248, 0]
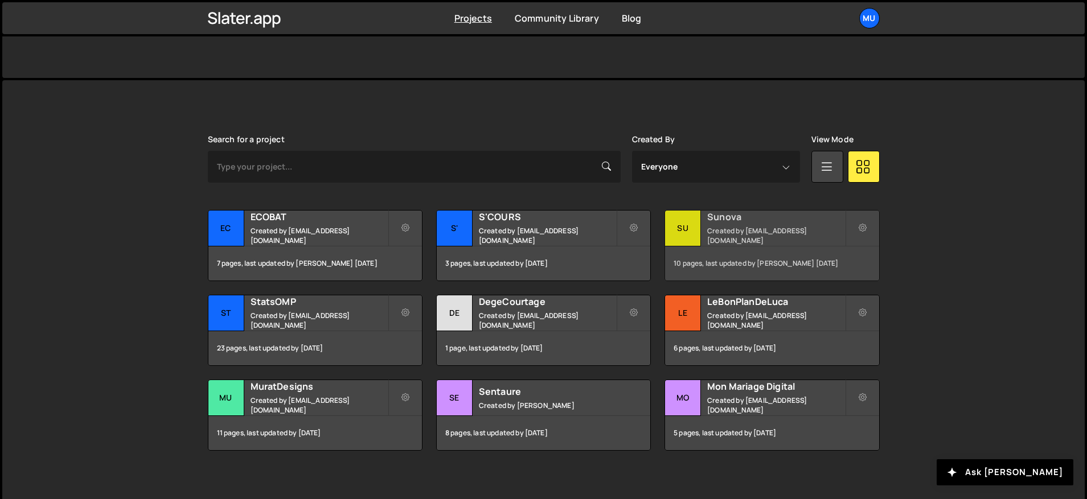
click at [733, 228] on div "Sunova Created by [EMAIL_ADDRESS][DOMAIN_NAME]" at bounding box center [772, 228] width 214 height 35
click at [327, 308] on h2 "StatsOMP" at bounding box center [319, 302] width 137 height 13
click at [513, 317] on small "Created by [EMAIL_ADDRESS][DOMAIN_NAME]" at bounding box center [547, 320] width 137 height 19
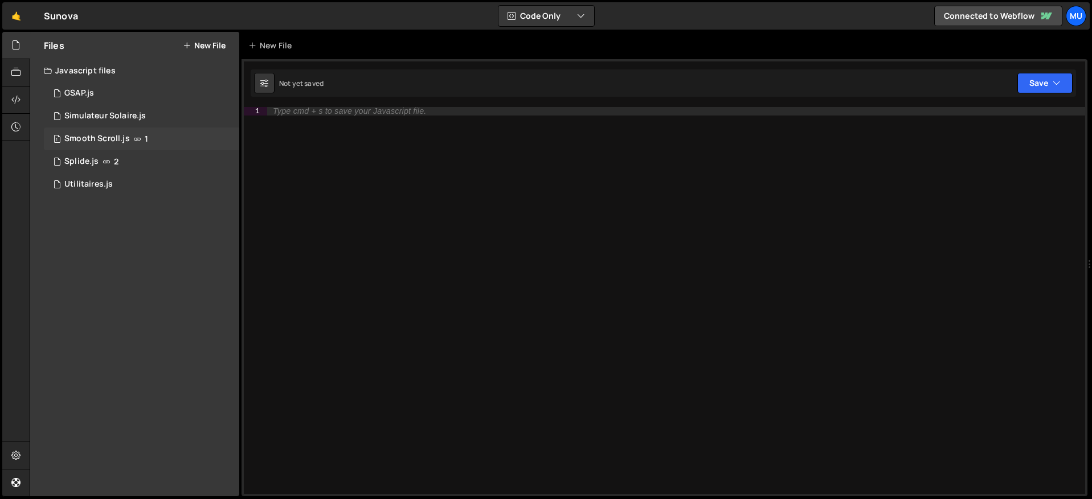
click at [85, 140] on div "Smooth Scroll.js" at bounding box center [96, 139] width 65 height 10
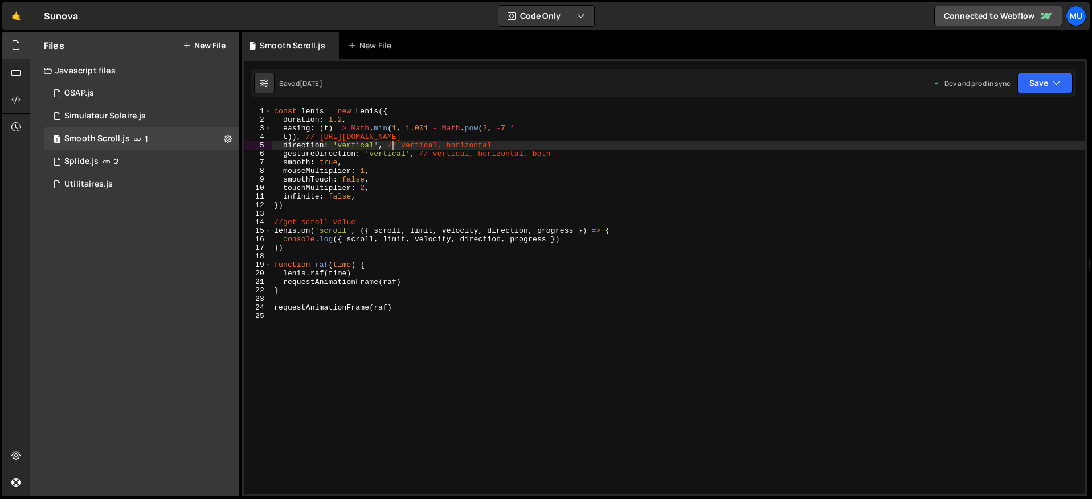
click at [392, 149] on div "const [PERSON_NAME] = new [PERSON_NAME] ({ duration : 1.2 , easing : ( t ) => M…" at bounding box center [678, 309] width 813 height 404
type textarea "requestAnimationFrame(raf)"
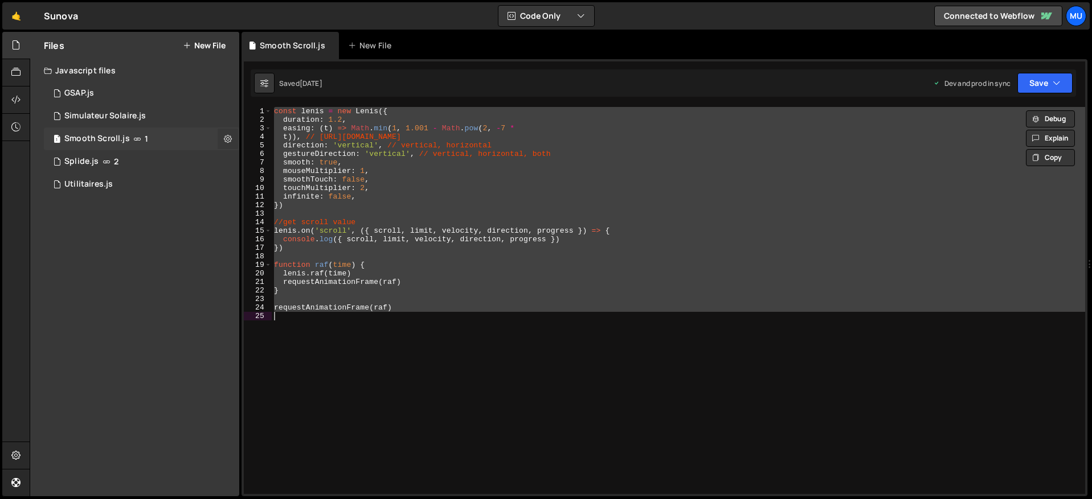
click at [227, 136] on icon at bounding box center [228, 138] width 8 height 11
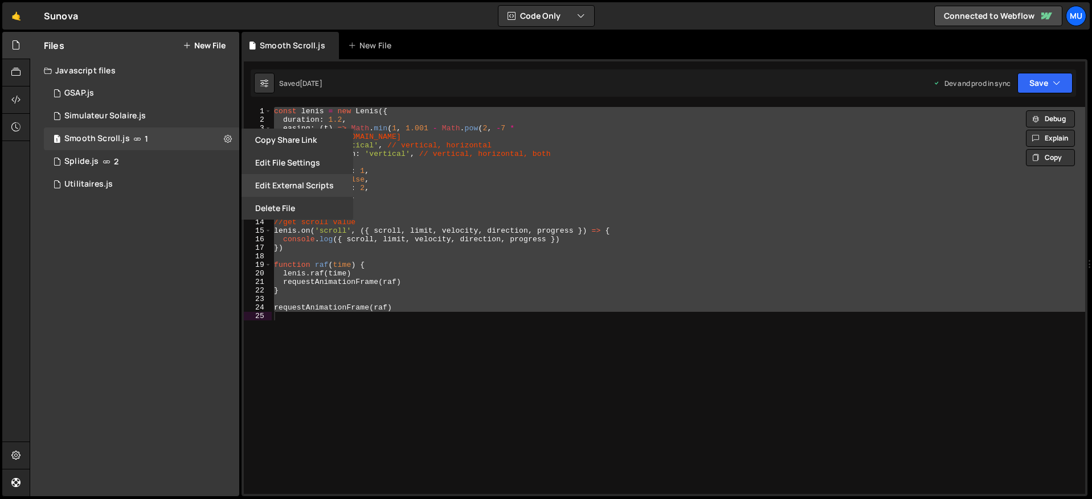
click at [272, 179] on button "Edit External Scripts" at bounding box center [297, 185] width 112 height 23
